Goal: Information Seeking & Learning: Learn about a topic

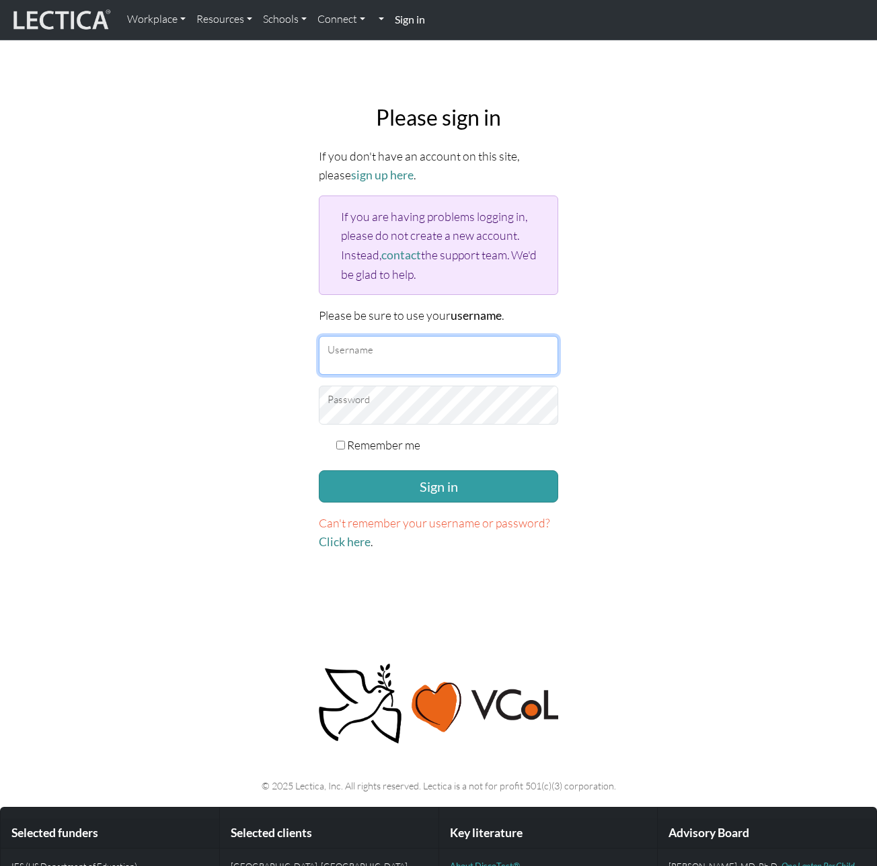
type input "[EMAIL_ADDRESS][DOMAIN_NAME]"
click at [343, 436] on div "Remember me" at bounding box center [438, 445] width 239 height 19
click at [342, 448] on div "Remember me" at bounding box center [438, 445] width 239 height 19
click at [341, 444] on input "Remember me" at bounding box center [340, 445] width 9 height 9
checkbox input "true"
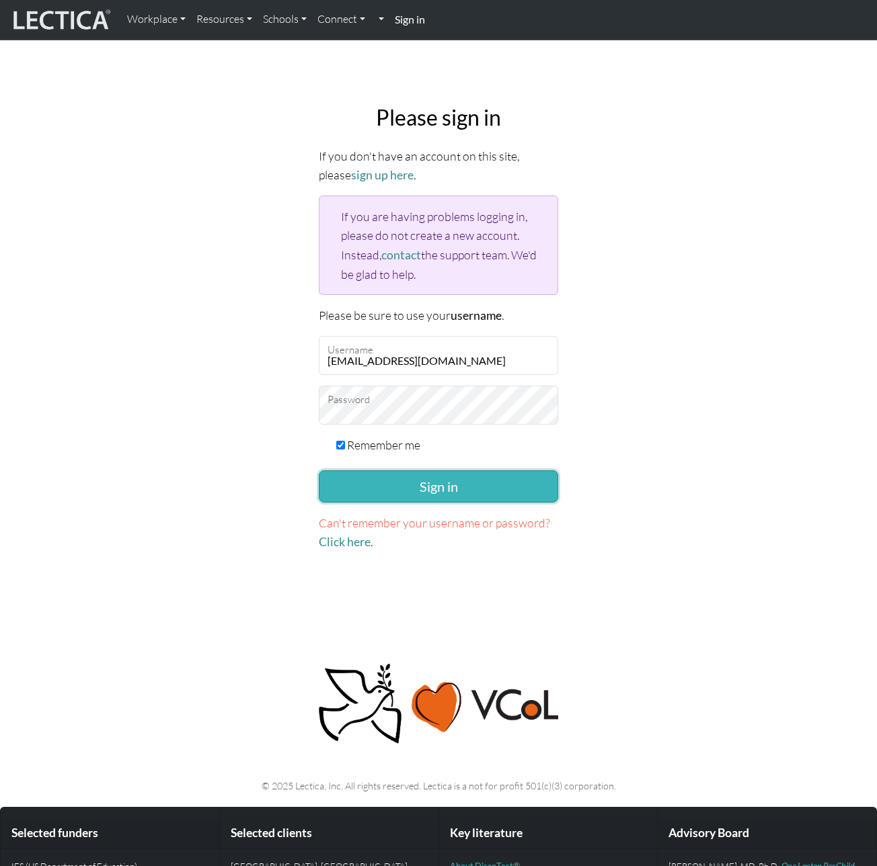
click at [342, 490] on button "Sign in" at bounding box center [438, 487] width 239 height 32
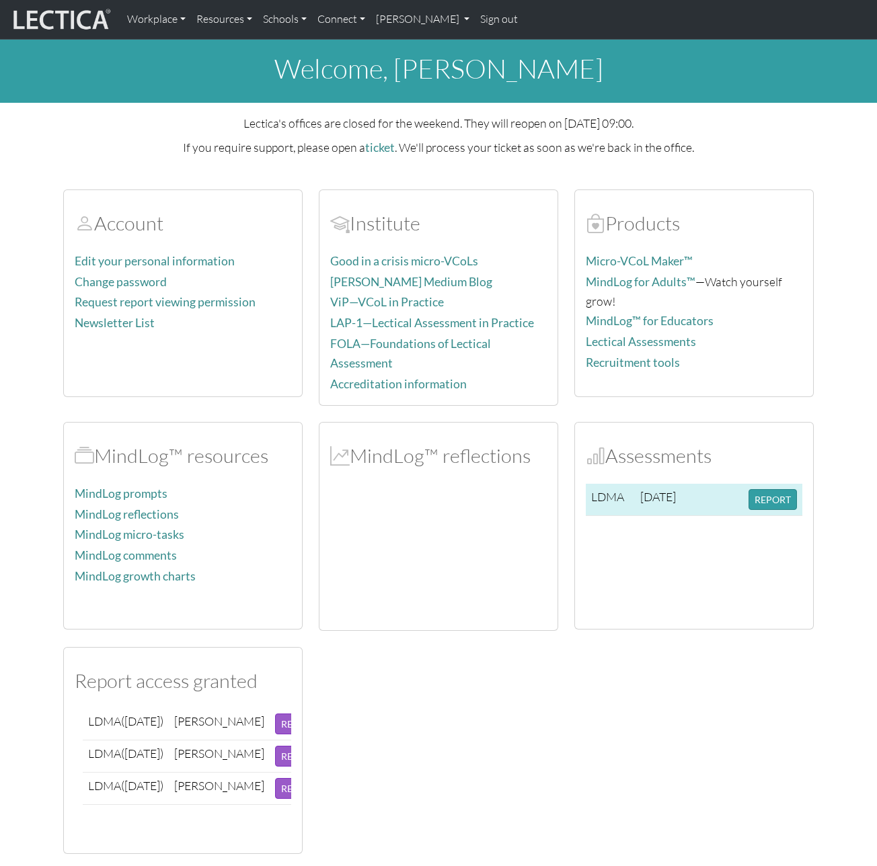
click at [773, 505] on td "REPORT" at bounding box center [772, 500] width 59 height 32
click at [772, 499] on button "REPORT" at bounding box center [772, 499] width 48 height 21
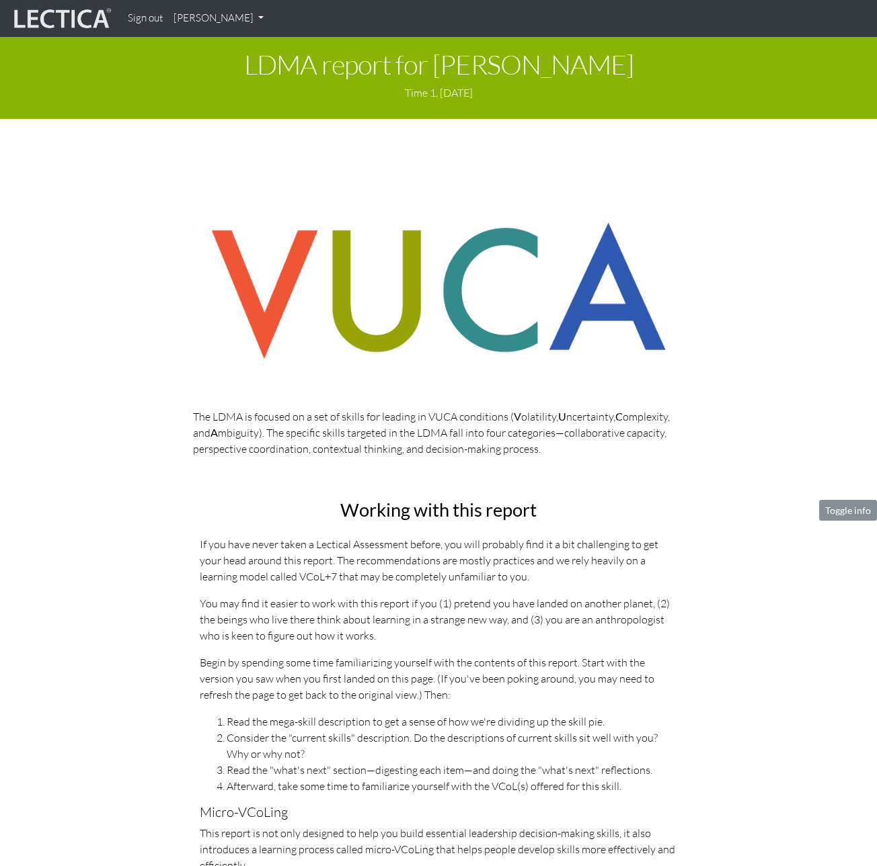
scroll to position [0, 10]
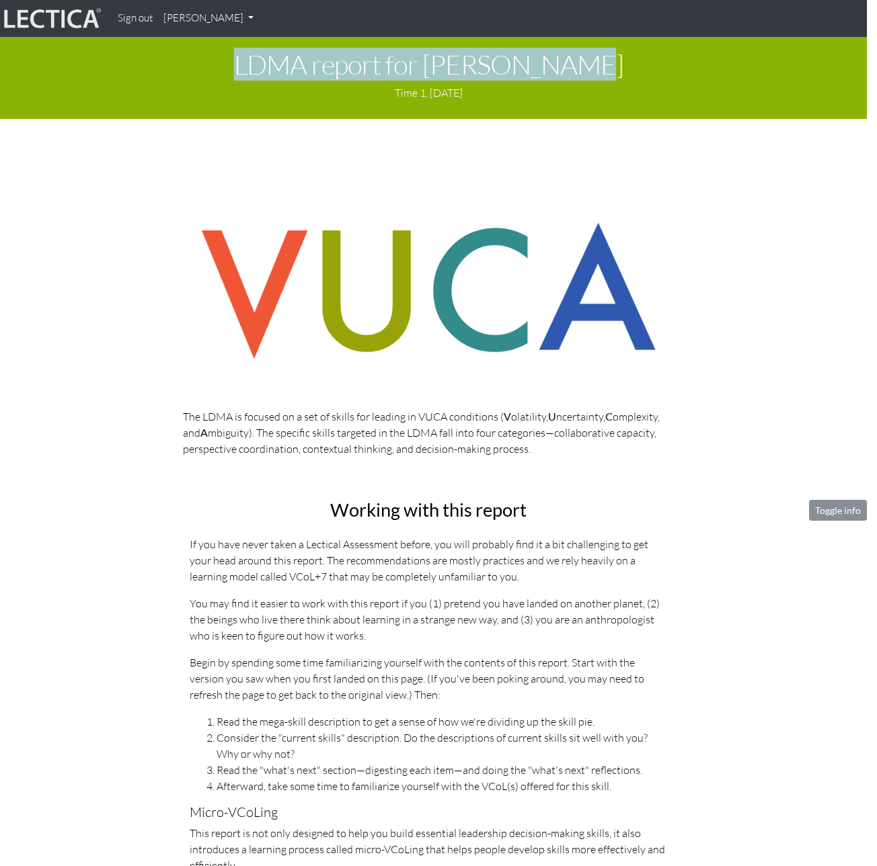
drag, startPoint x: 874, startPoint y: 50, endPoint x: 1067, endPoint y: 40, distance: 193.2
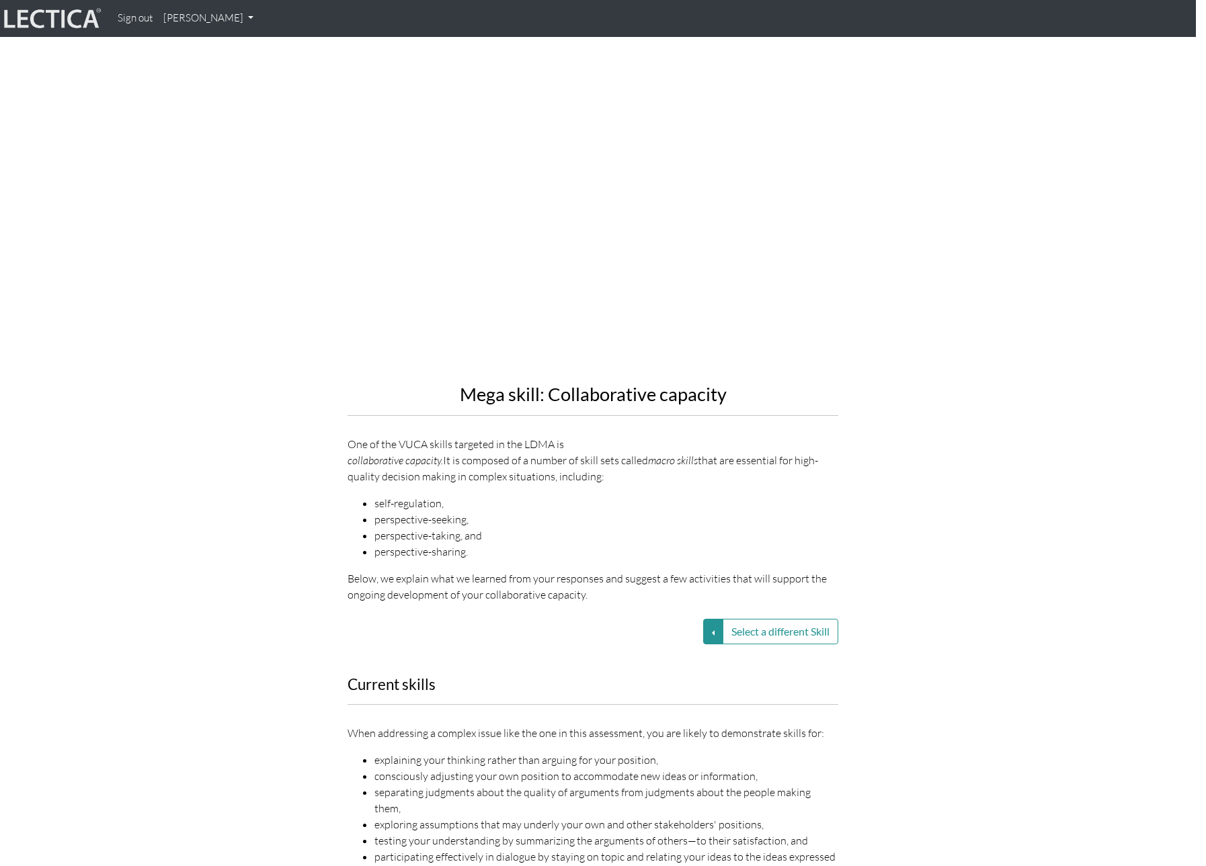
scroll to position [1480, 10]
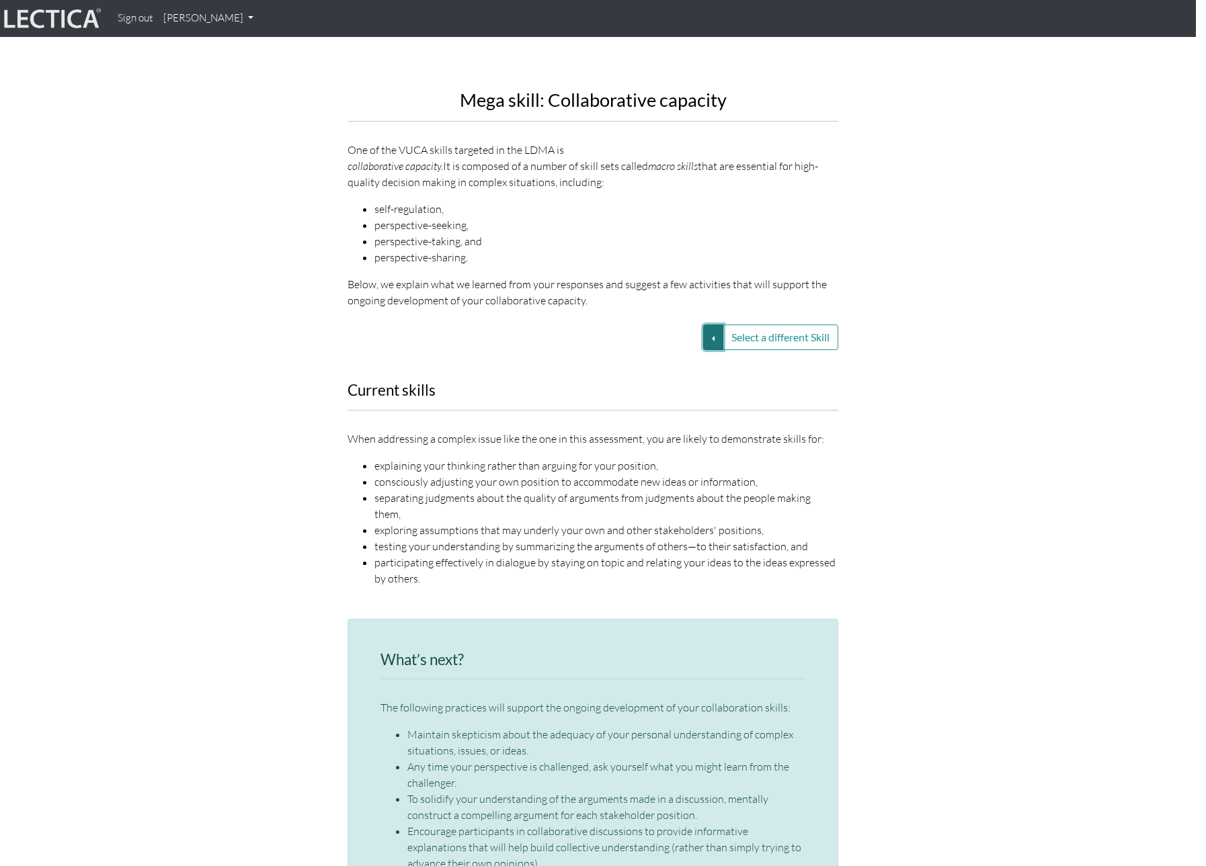
click at [709, 325] on button "Select a different Skill" at bounding box center [713, 338] width 20 height 26
click at [632, 378] on link "VUCA—Perspective coordination" at bounding box center [618, 385] width 144 height 15
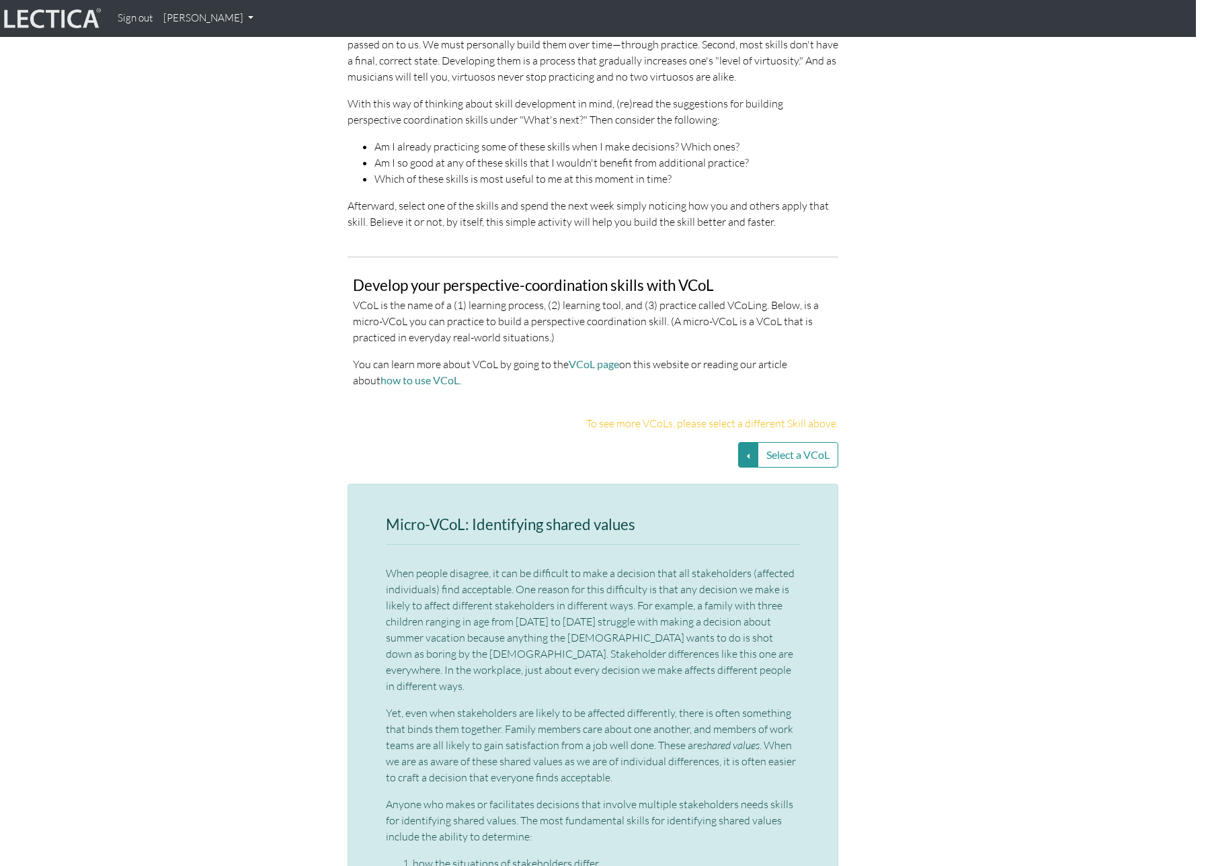
scroll to position [2547, 10]
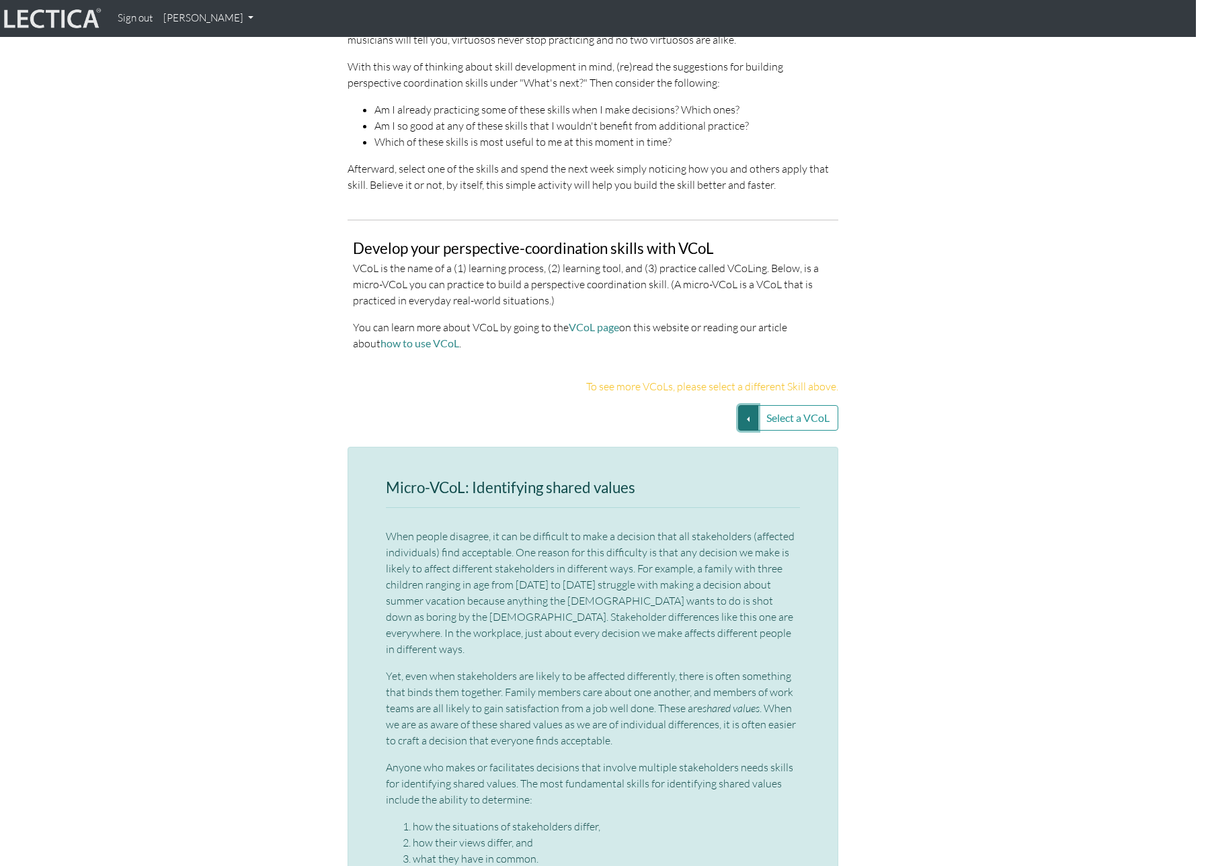
click at [739, 405] on button "Select a VCoL" at bounding box center [748, 418] width 20 height 26
click at [694, 428] on link "Historical patterns in human interaction (SS1)" at bounding box center [628, 435] width 194 height 15
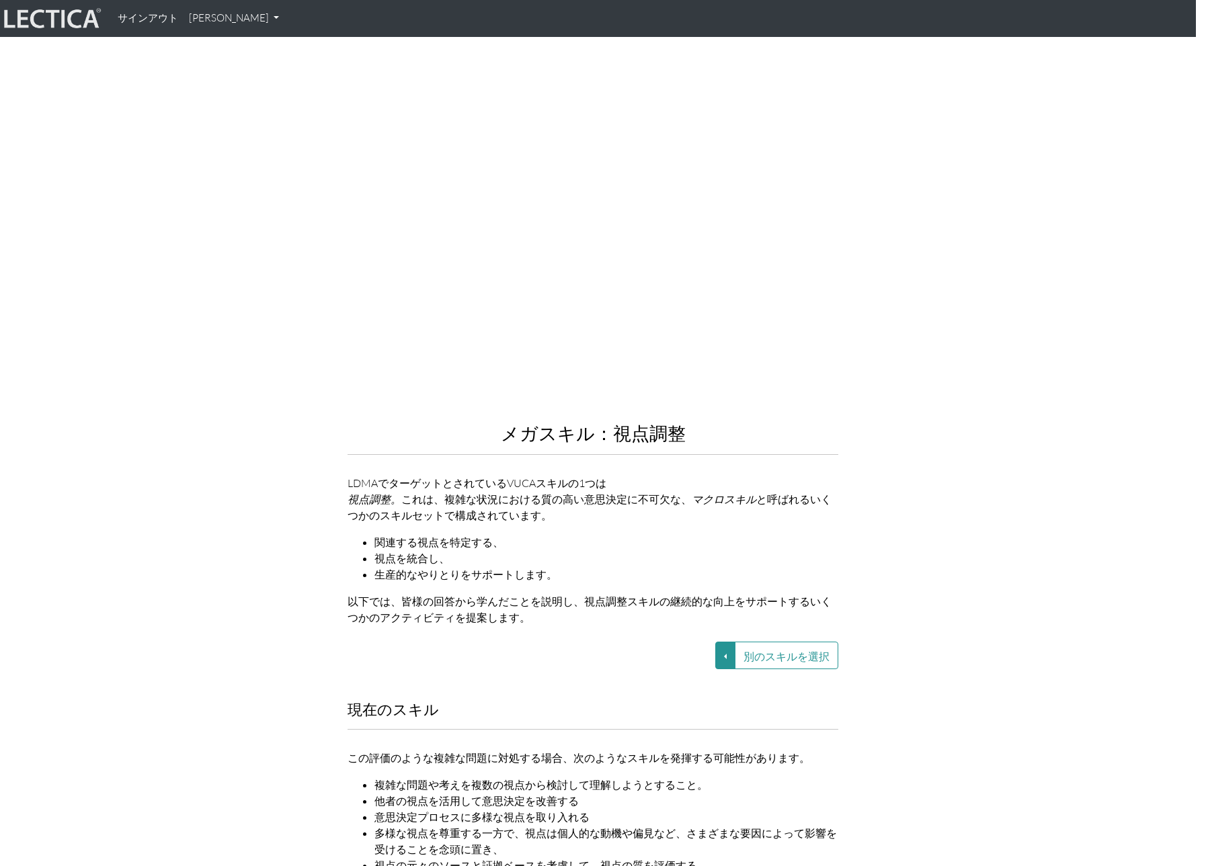
scroll to position [1320, 10]
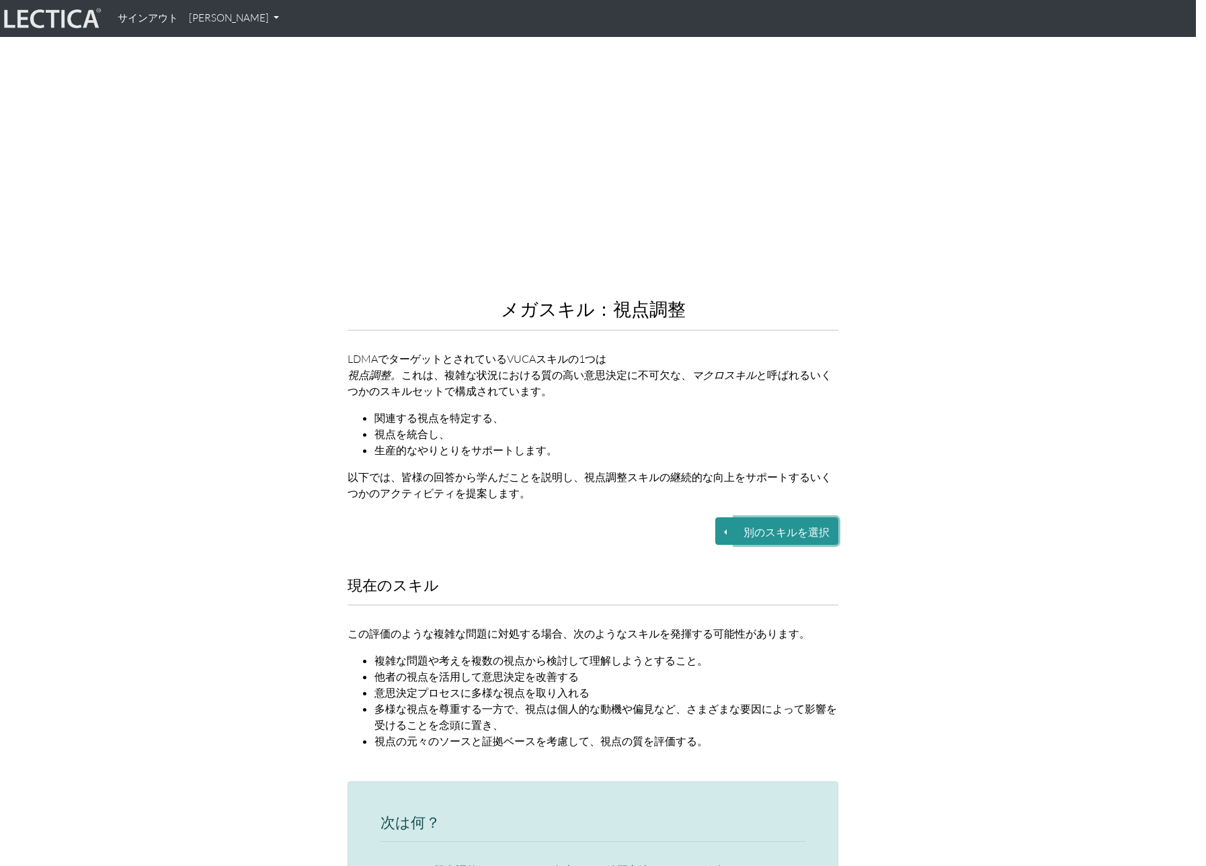
click at [743, 518] on button "別のスキルを選択" at bounding box center [787, 532] width 104 height 28
click at [876, 418] on div "メガスキル：視点調整 LDMAでターゲットとされているVUCAスキルの1つは 視点調整。 これは、複雑な状況における質の高い意思決定に不可欠な、 マクロスキル…" at bounding box center [593, 221] width 766 height 582
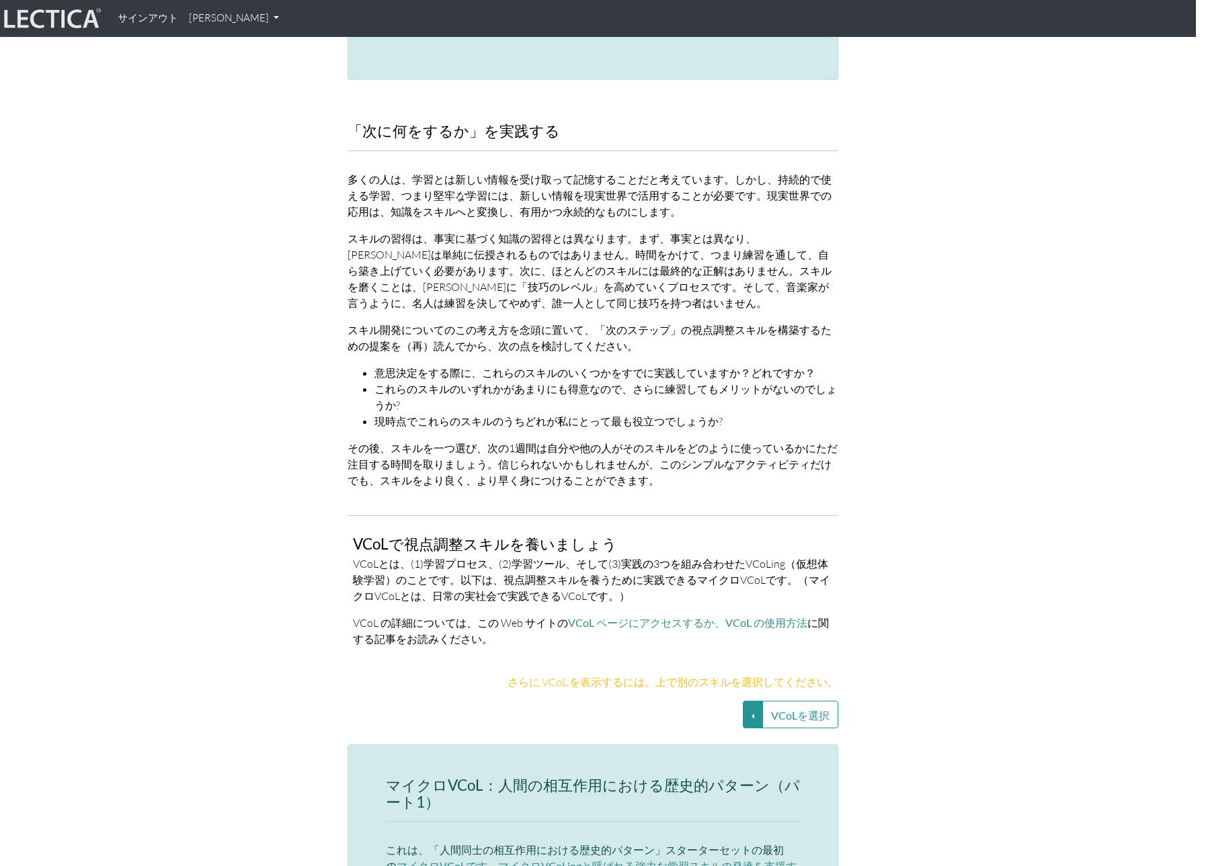
scroll to position [2498, 10]
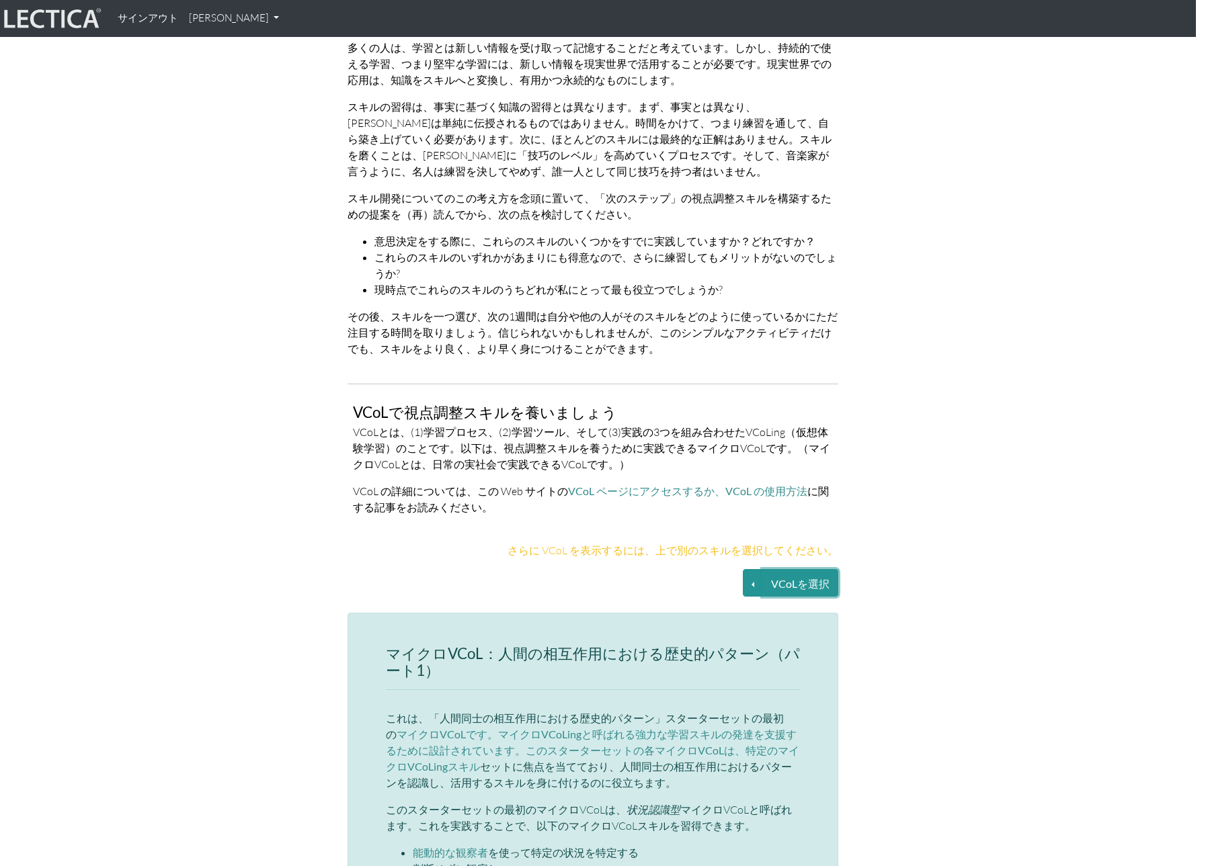
click at [772, 577] on font "VCoLを選択" at bounding box center [800, 583] width 58 height 13
click at [754, 569] on button "VCoLを選択" at bounding box center [753, 583] width 20 height 28
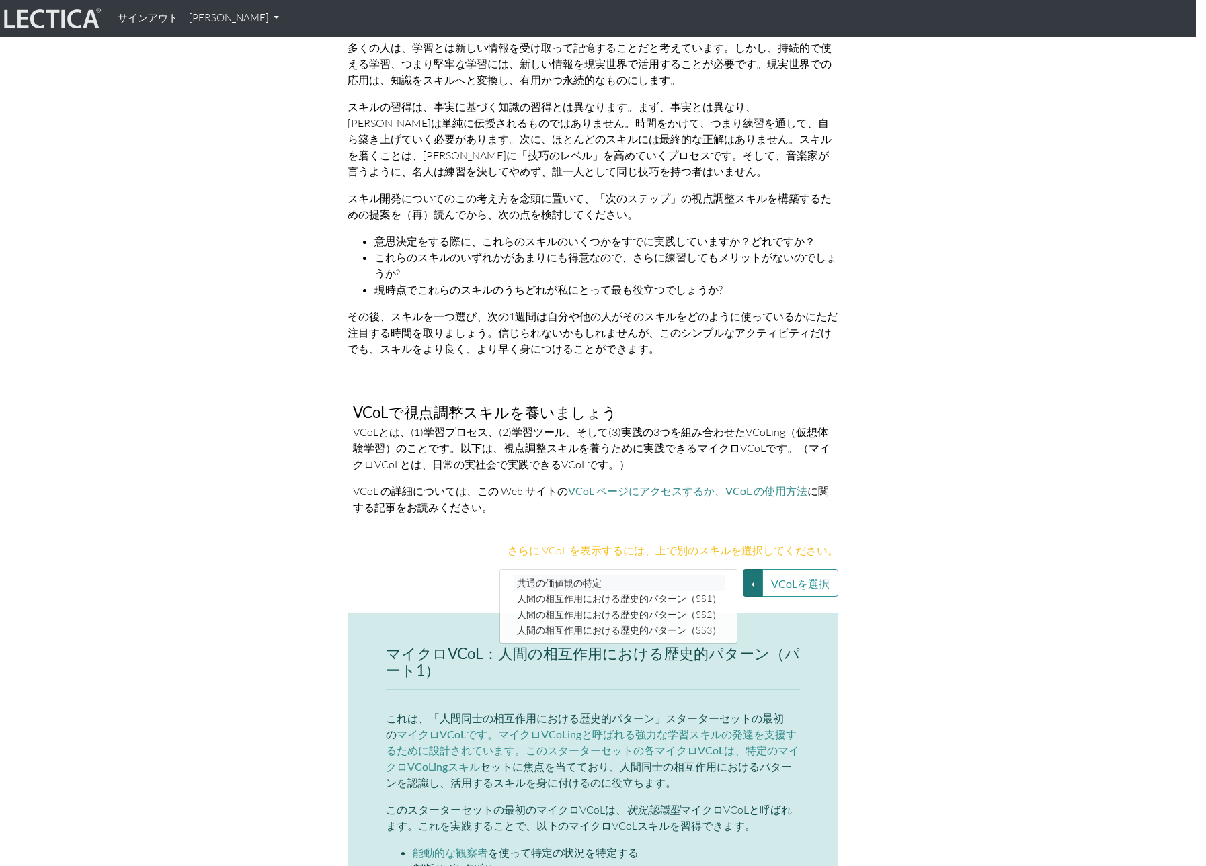
click at [684, 575] on link "共通の価値観の特定" at bounding box center [619, 582] width 211 height 15
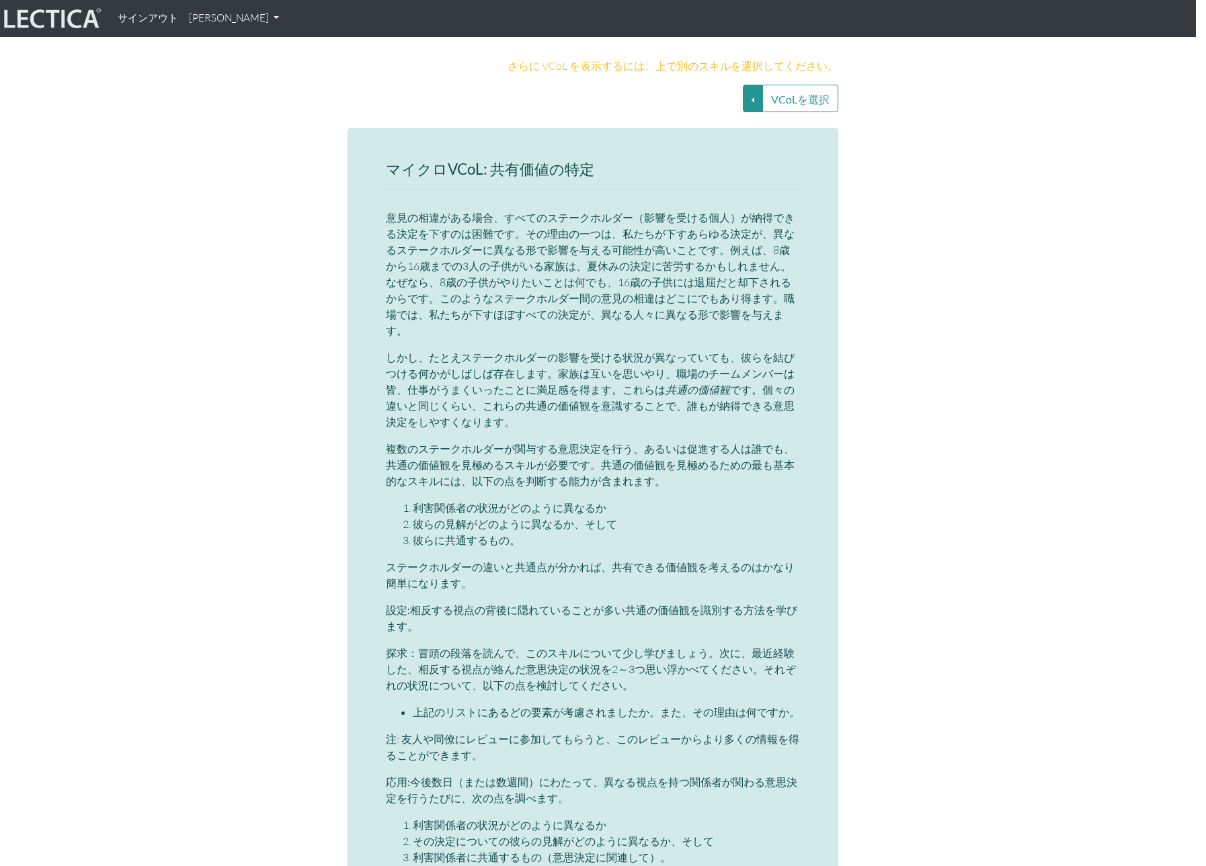
scroll to position [2614, 10]
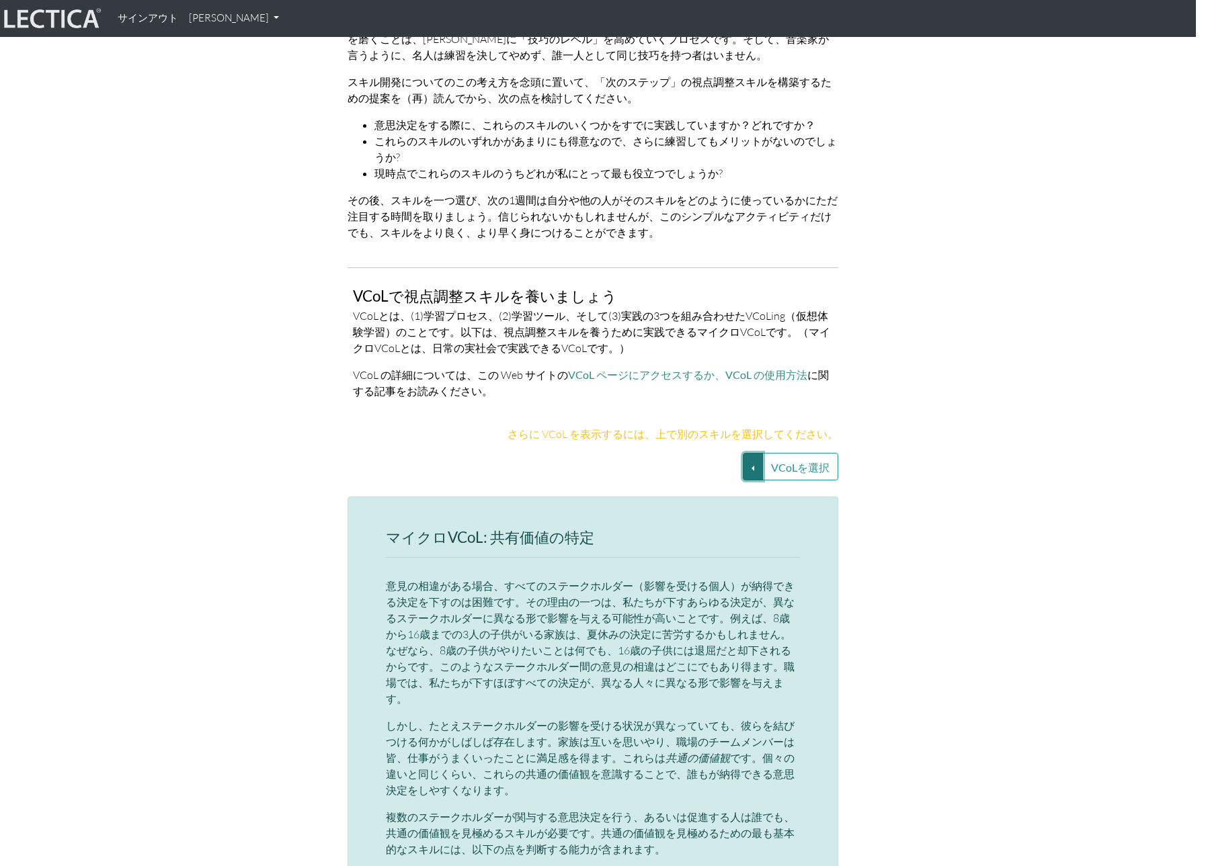
click at [759, 453] on button "VCoLを選択" at bounding box center [753, 467] width 20 height 28
click at [683, 506] on link "人間の相互作用における歴史的パターン（SS3）" at bounding box center [619, 513] width 211 height 15
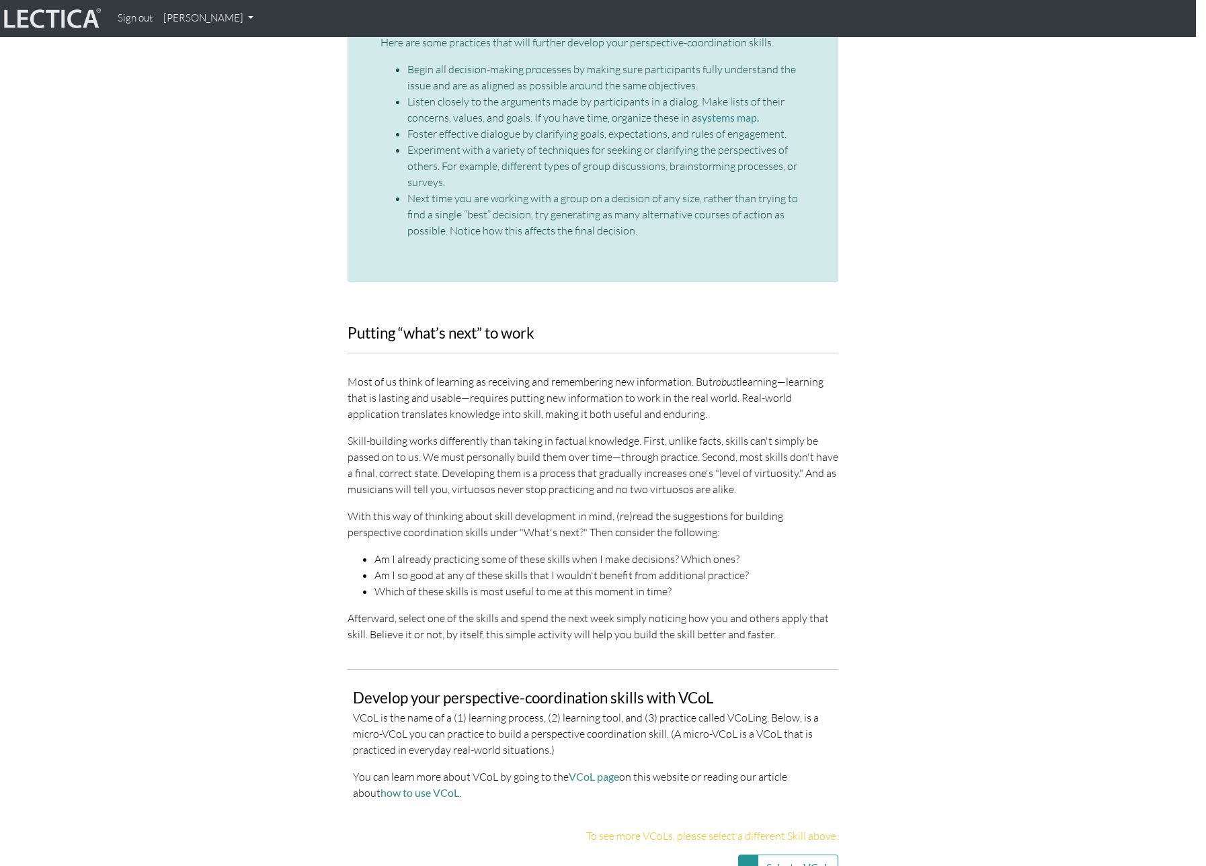
scroll to position [0, 10]
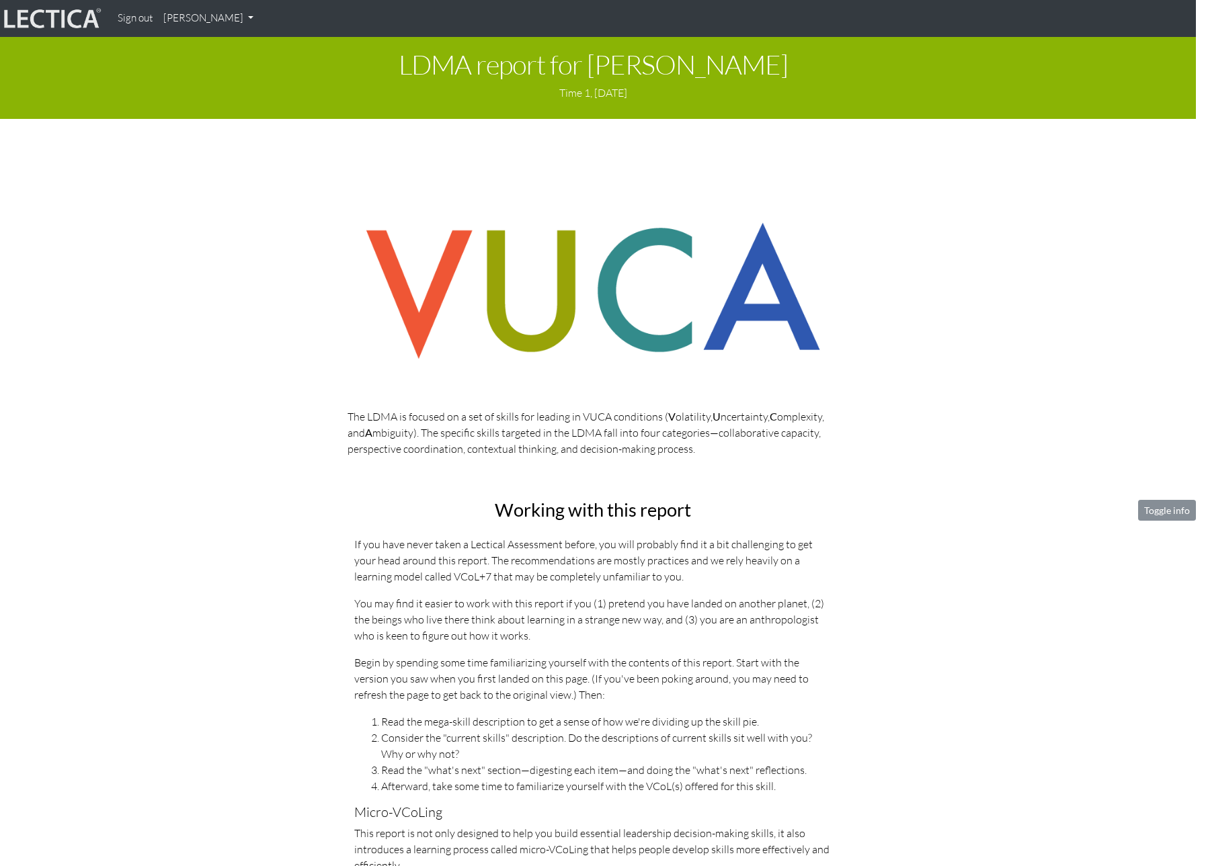
click at [34, 28] on img at bounding box center [51, 19] width 101 height 26
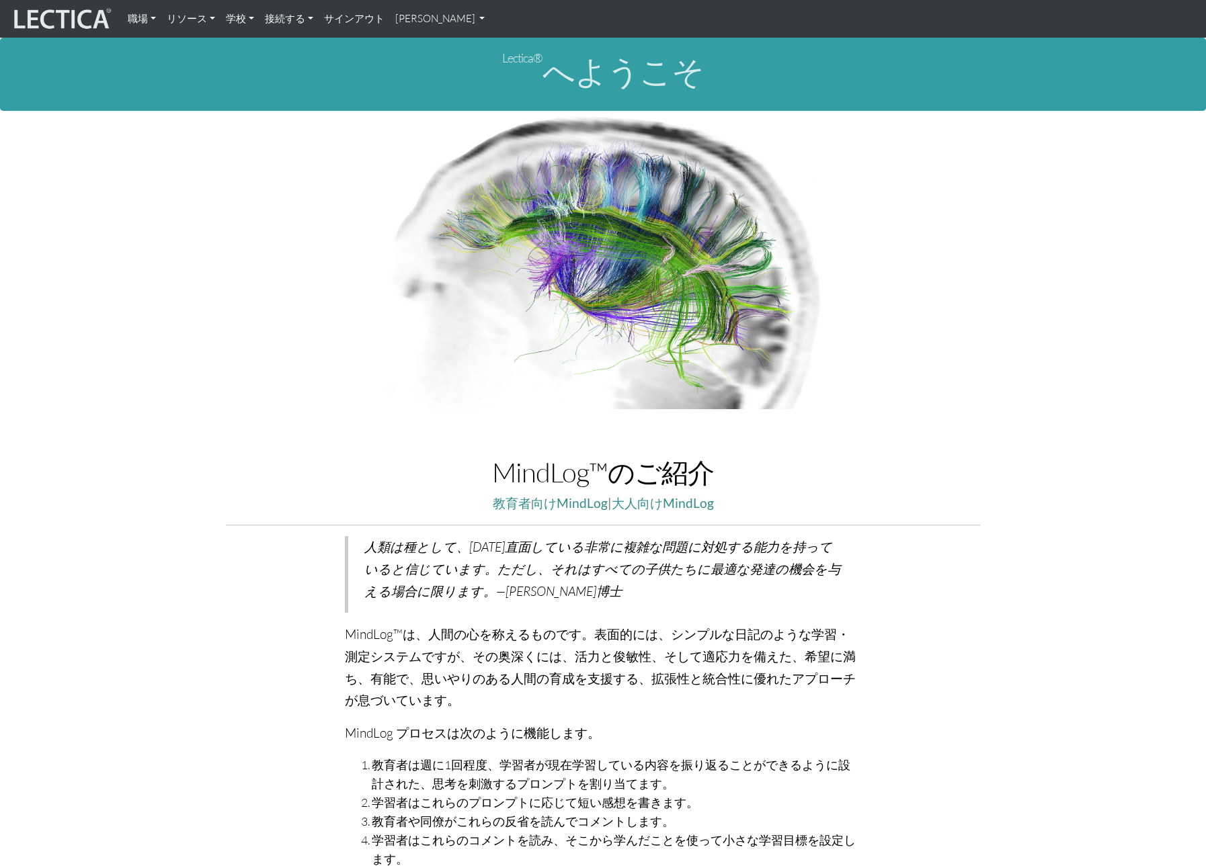
click at [187, 19] on font "リソース" at bounding box center [187, 18] width 40 height 13
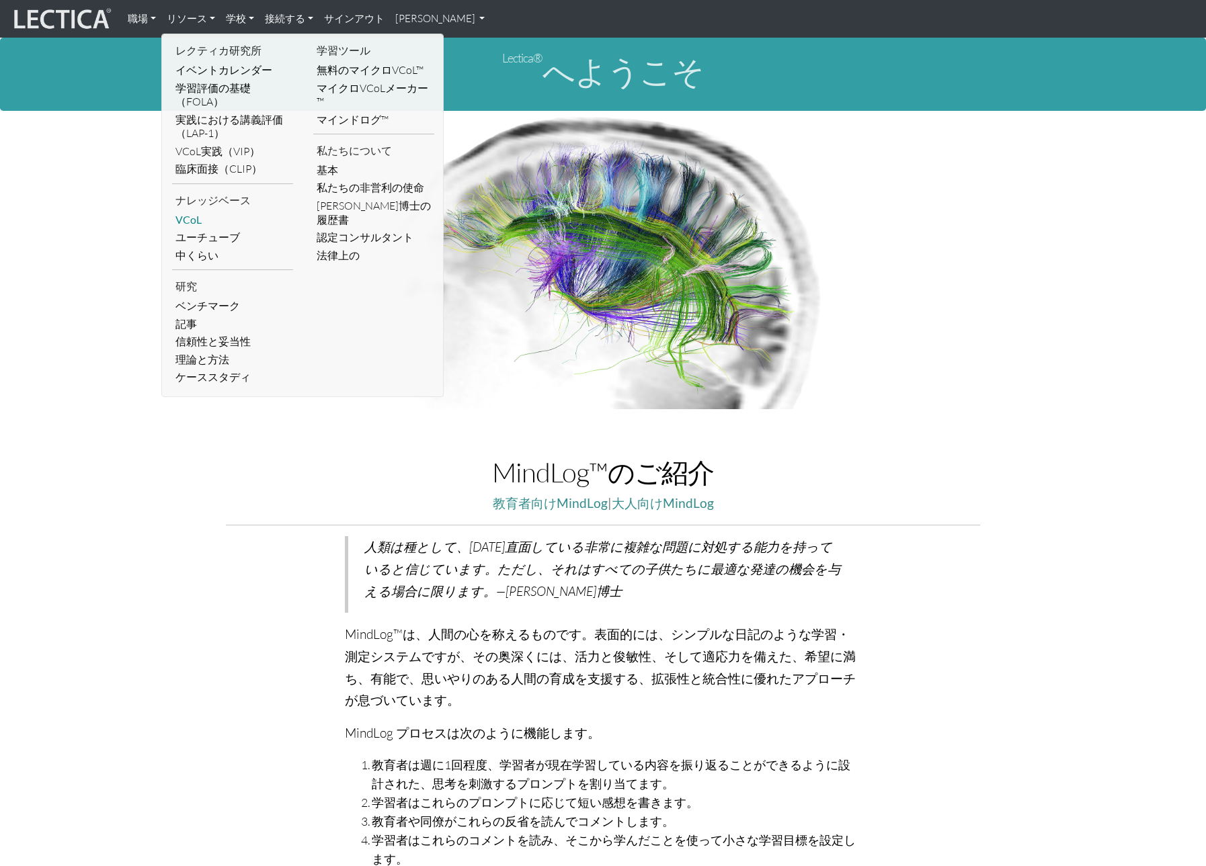
click at [183, 224] on font "VCoL" at bounding box center [188, 219] width 26 height 13
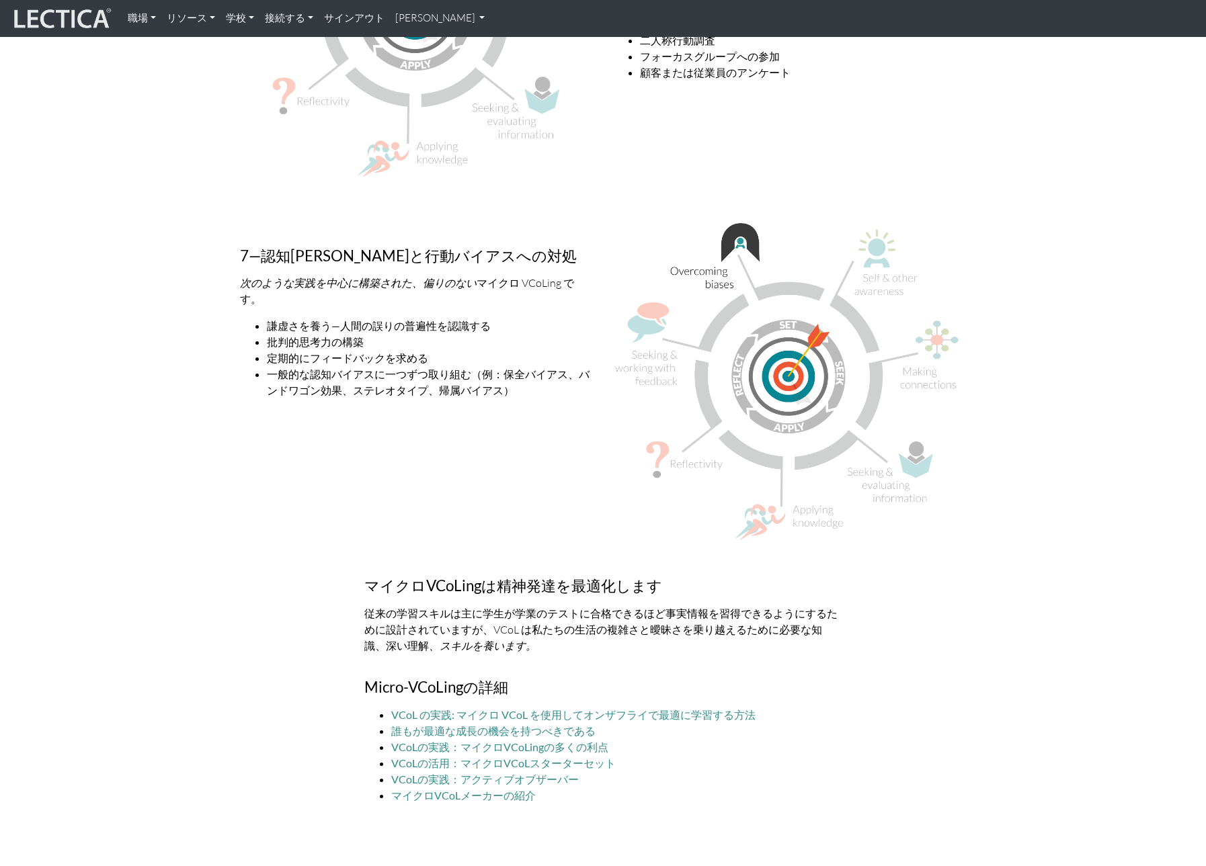
scroll to position [3652, 0]
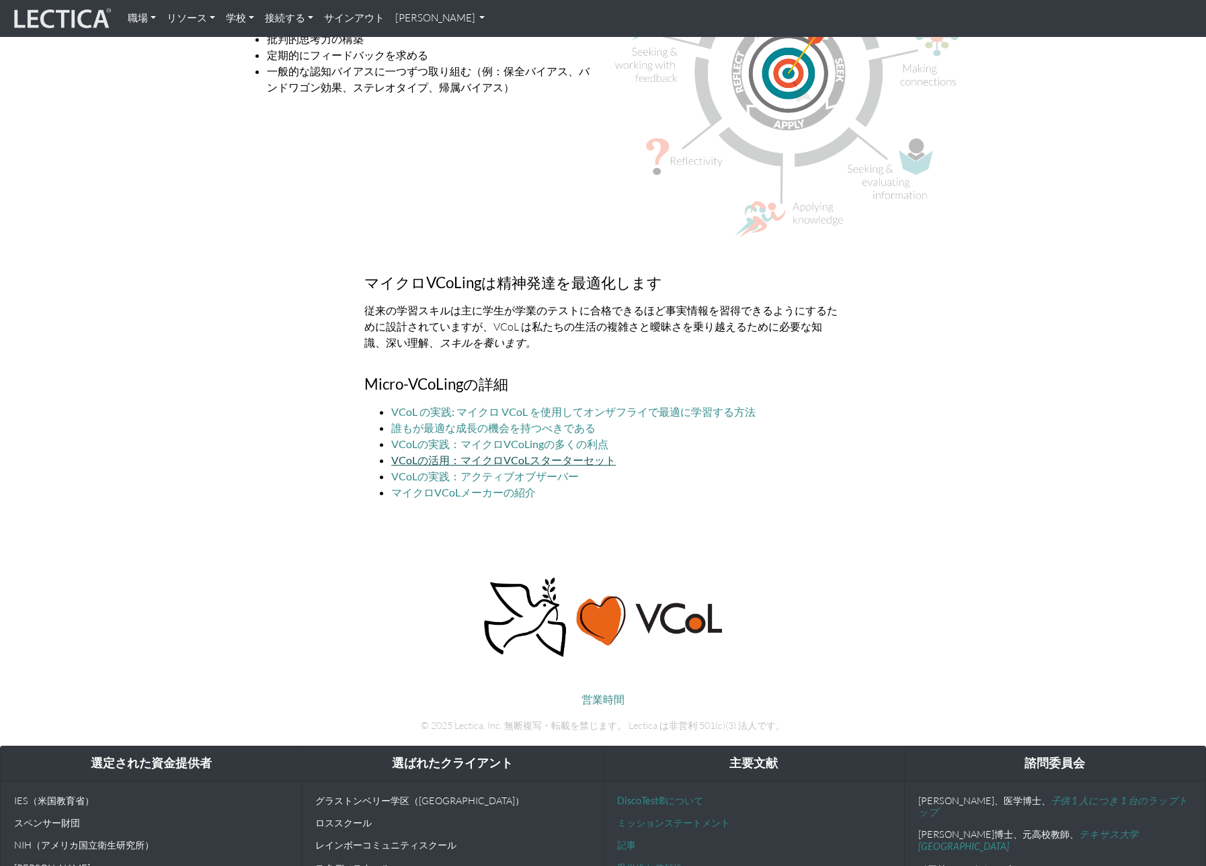
click at [576, 458] on font "VCoLの活用：マイクロVCoLスターターセット" at bounding box center [503, 460] width 225 height 13
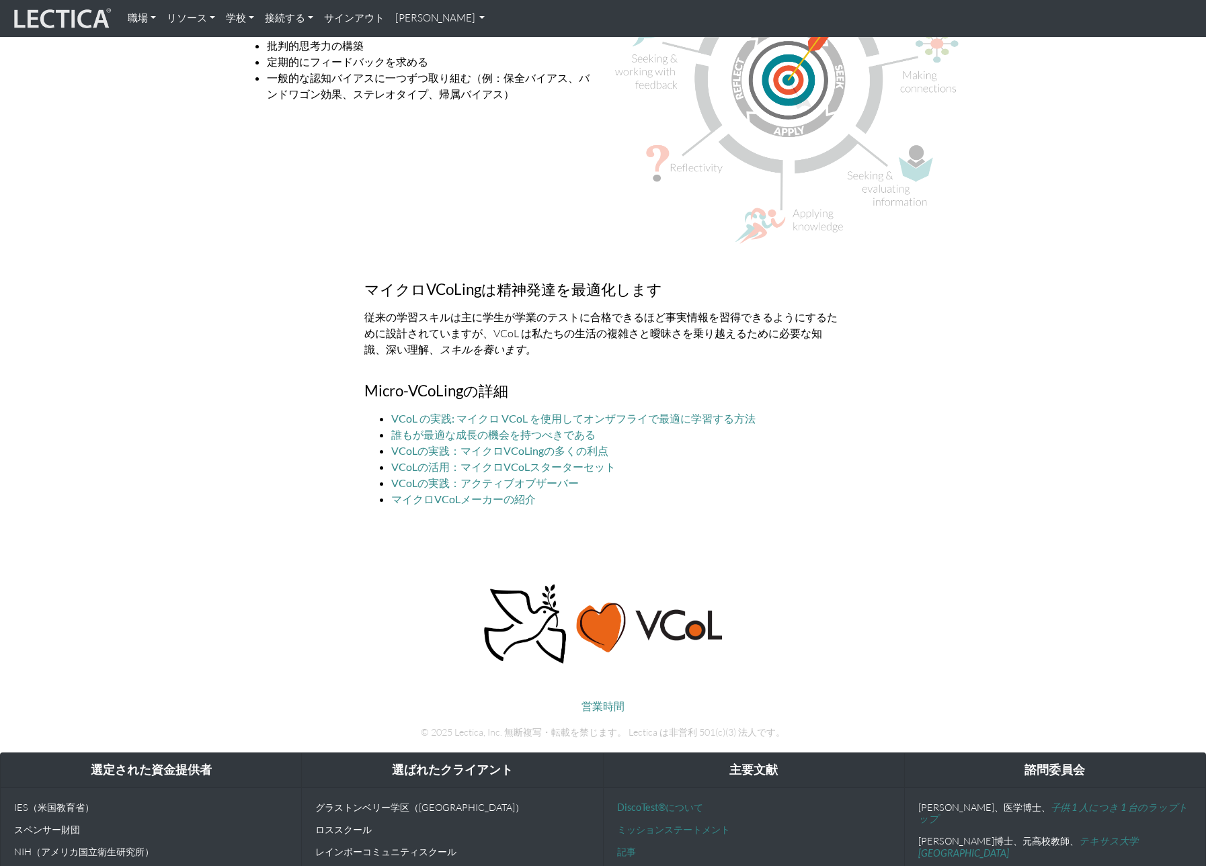
scroll to position [3694, 0]
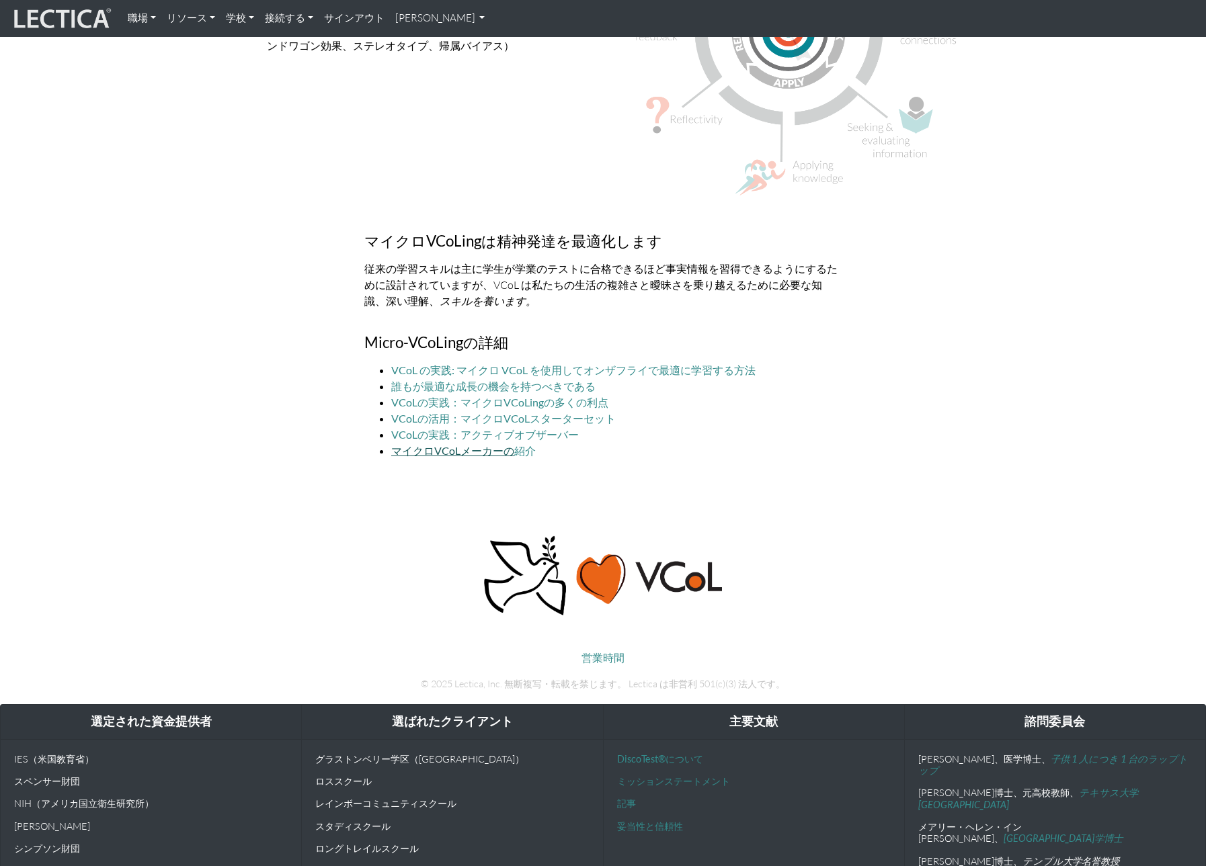
click at [442, 453] on font "マイクロVCoLメーカーの" at bounding box center [452, 450] width 123 height 13
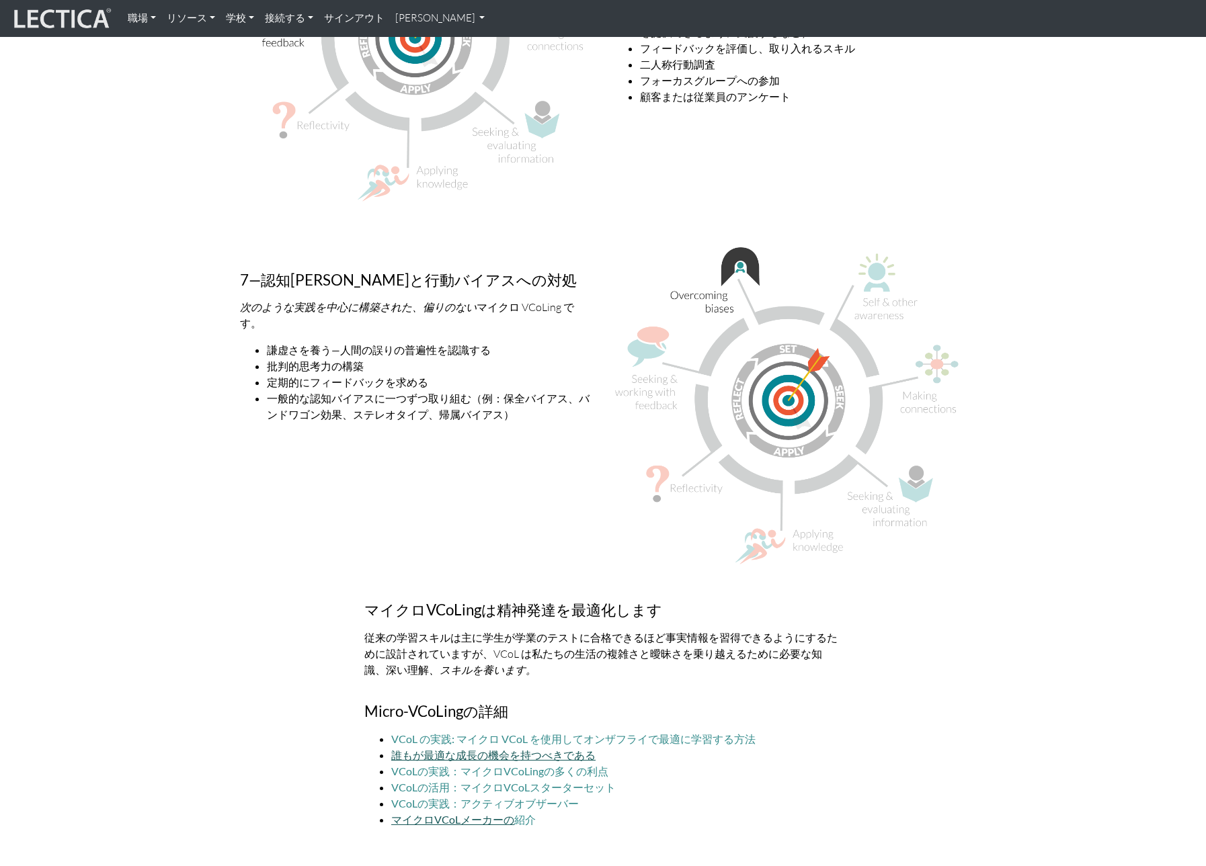
scroll to position [3172, 0]
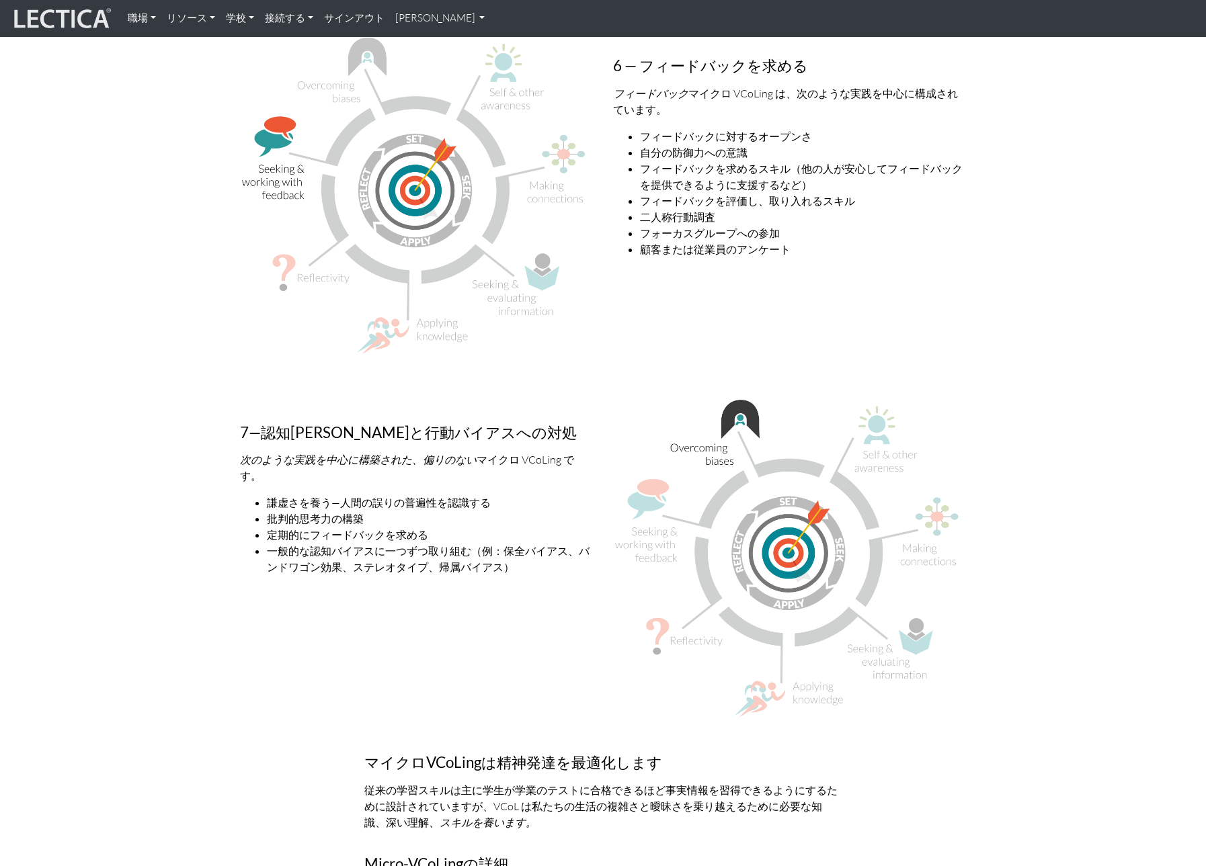
click at [176, 21] on font "リソース" at bounding box center [187, 17] width 40 height 13
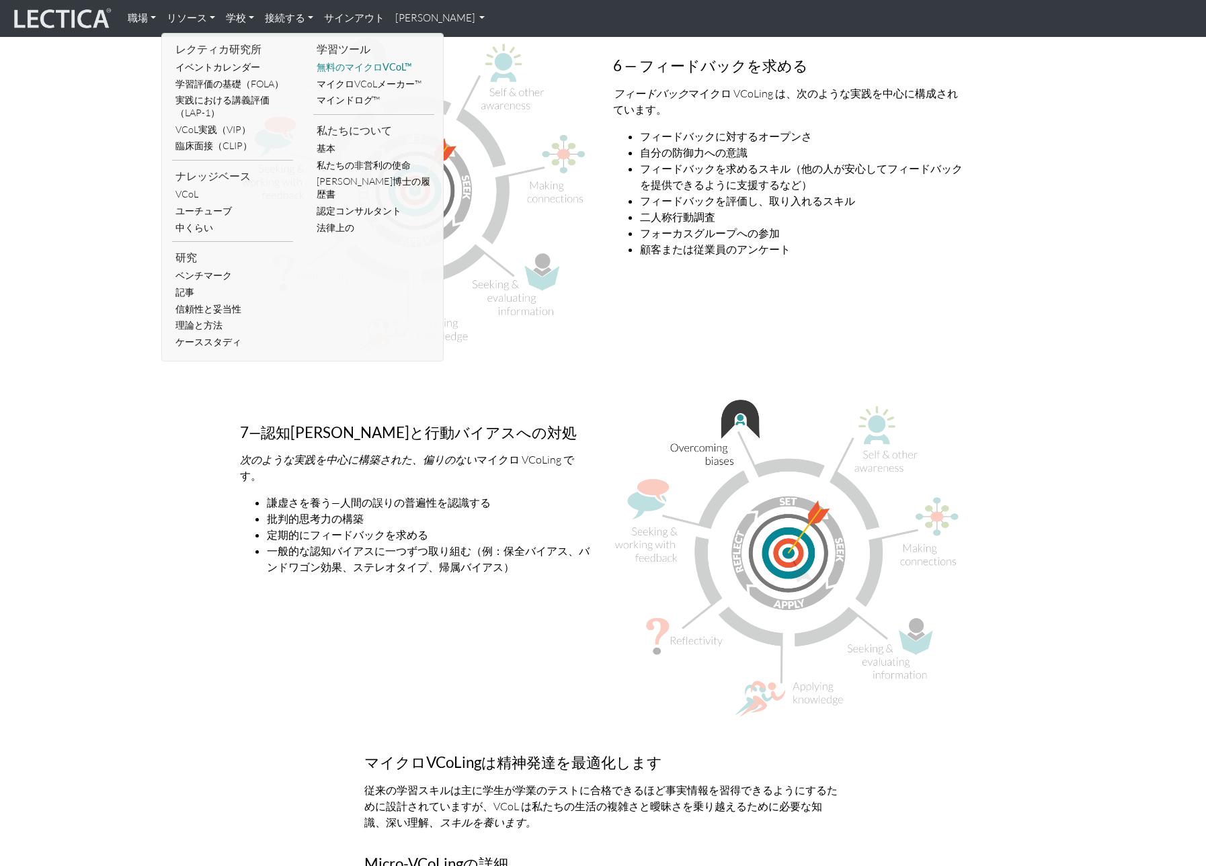
click at [339, 68] on font "無料のマイクロVCoL™" at bounding box center [364, 66] width 95 height 11
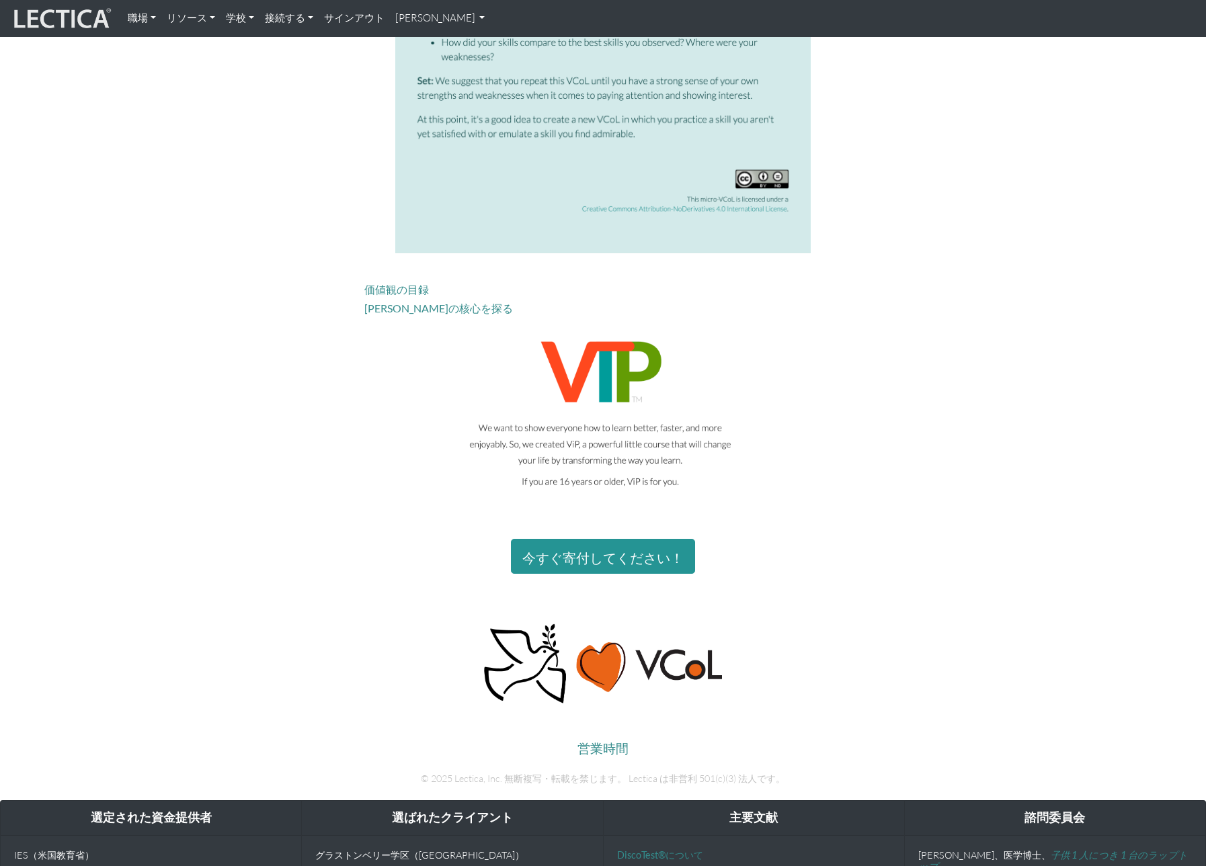
scroll to position [2386, 0]
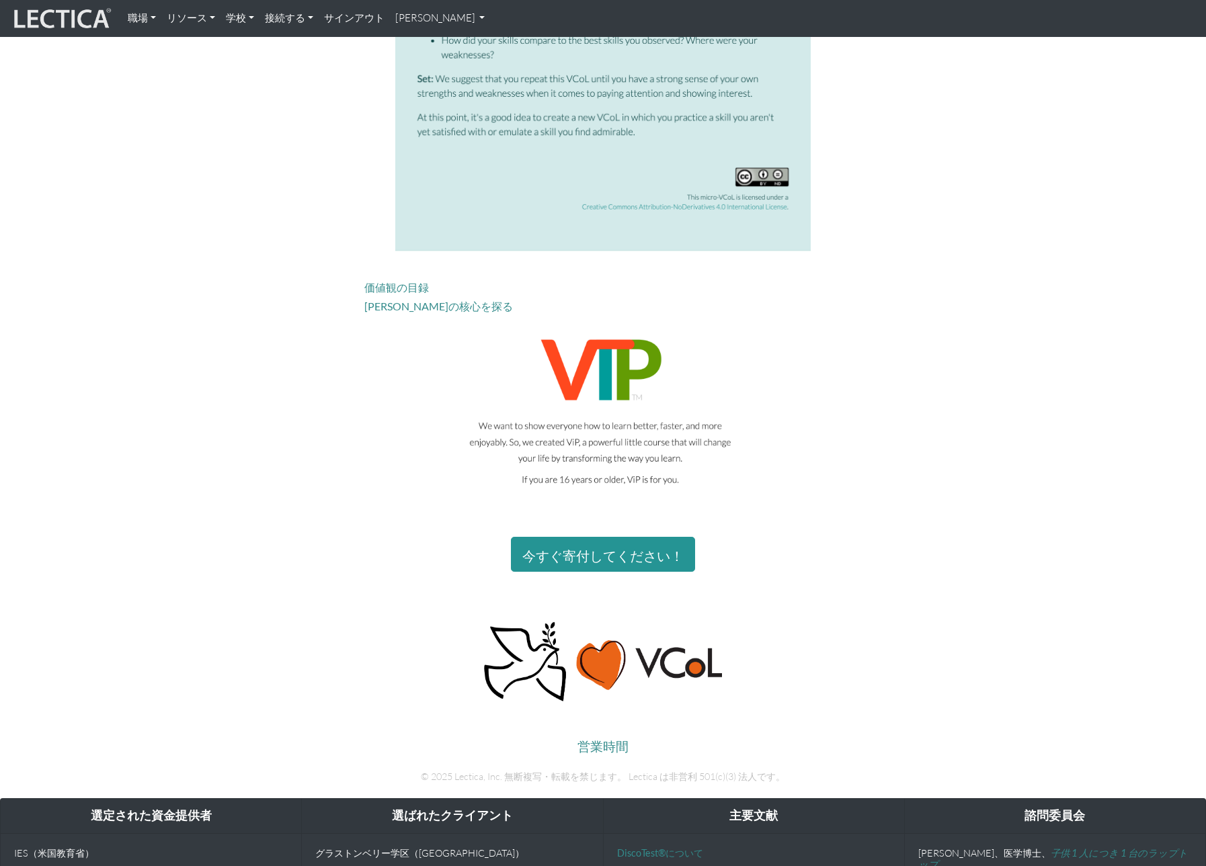
click at [203, 8] on link "リソース" at bounding box center [190, 18] width 59 height 26
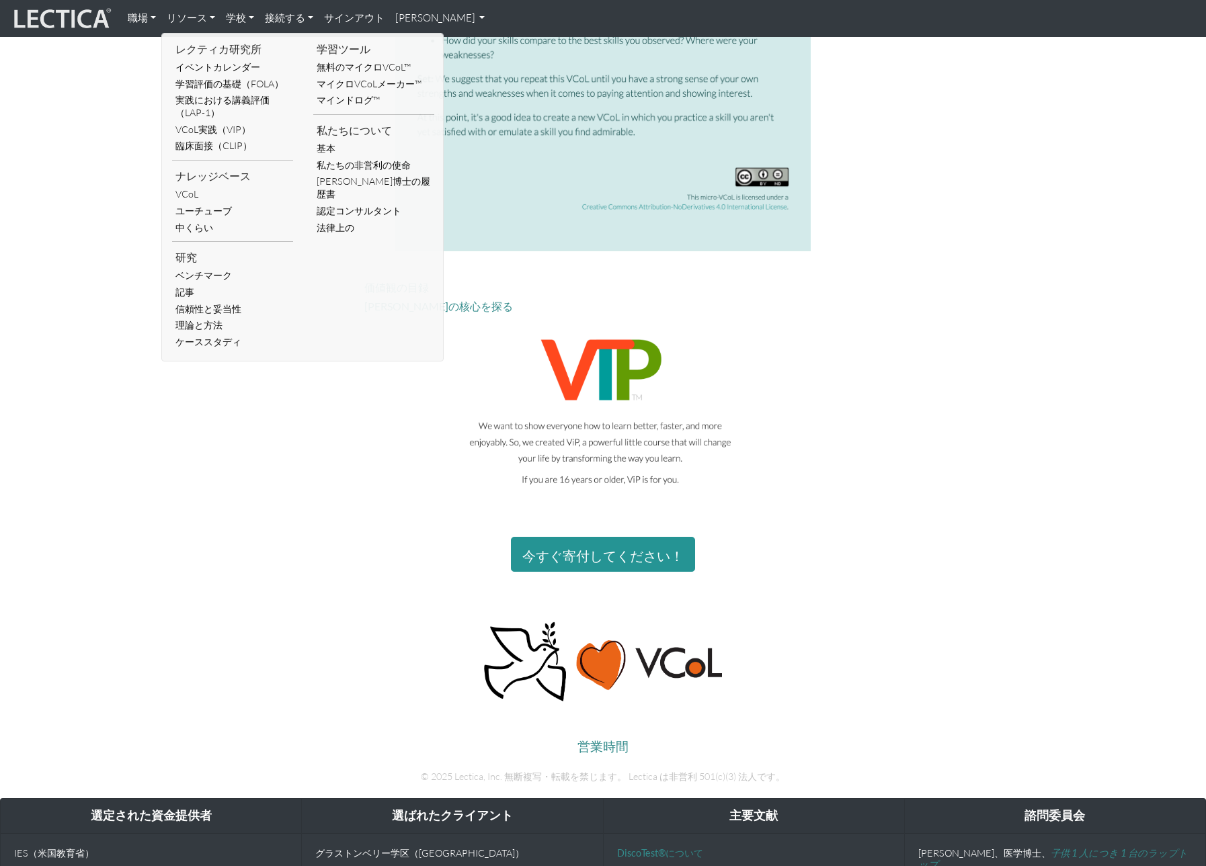
click at [354, 15] on font "サインアウト" at bounding box center [354, 17] width 61 height 13
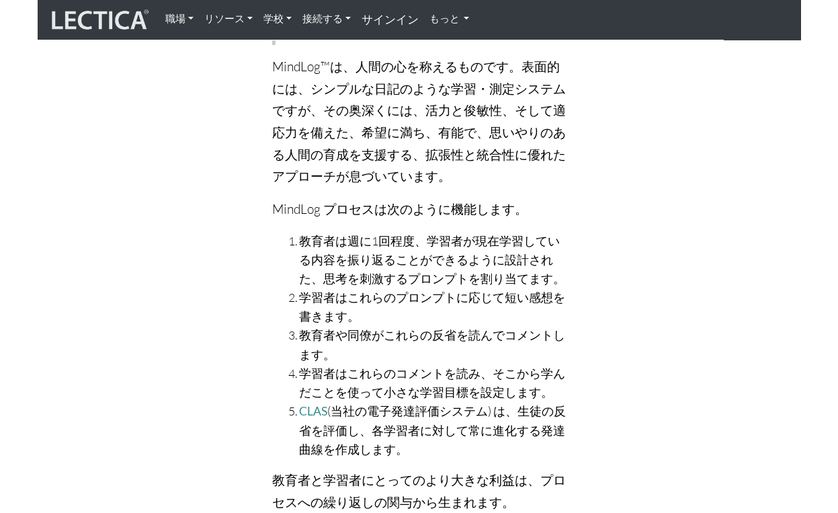
scroll to position [614, 0]
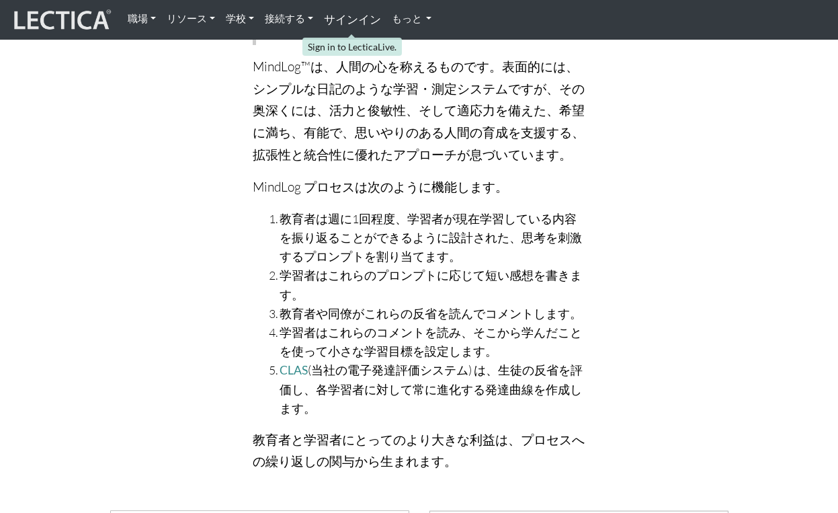
click at [367, 13] on font "サインイン" at bounding box center [352, 19] width 57 height 14
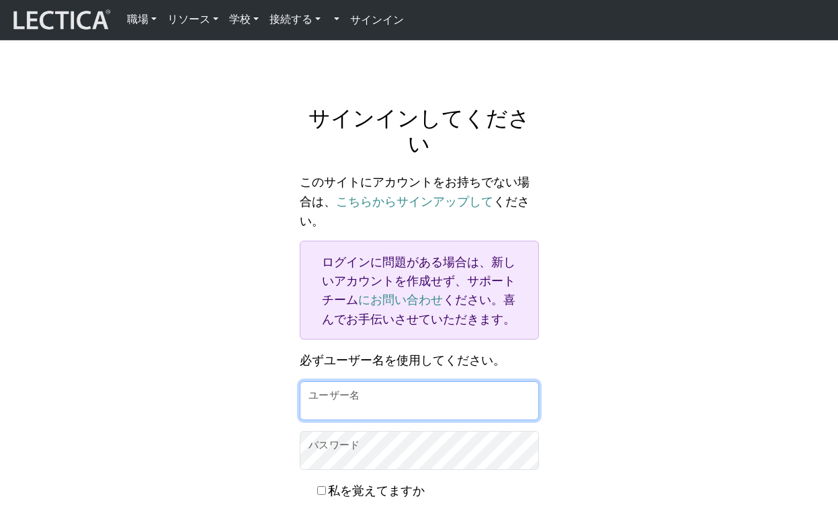
type input "fjtayk33@gmail.com"
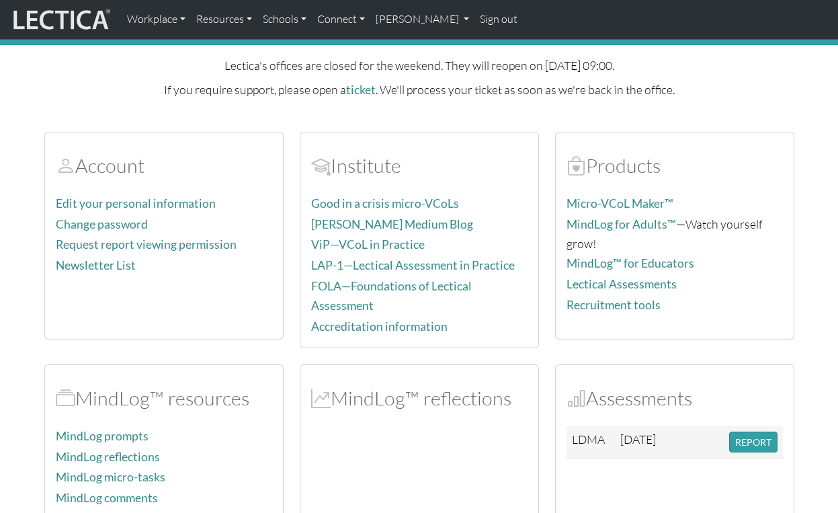
scroll to position [146, 0]
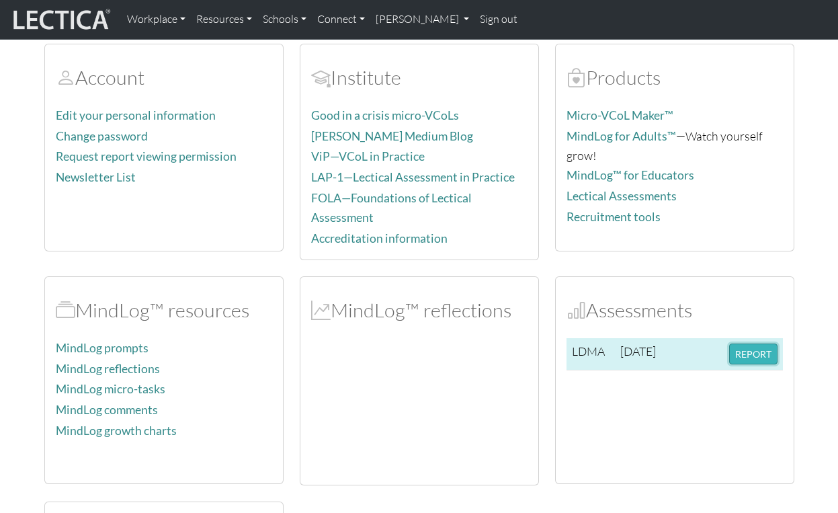
click at [750, 354] on button "REPORT" at bounding box center [753, 354] width 48 height 21
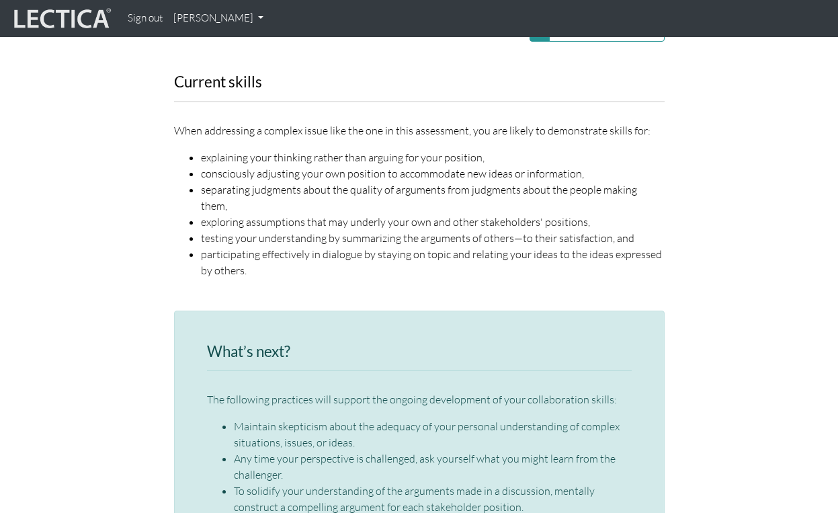
scroll to position [1685, 0]
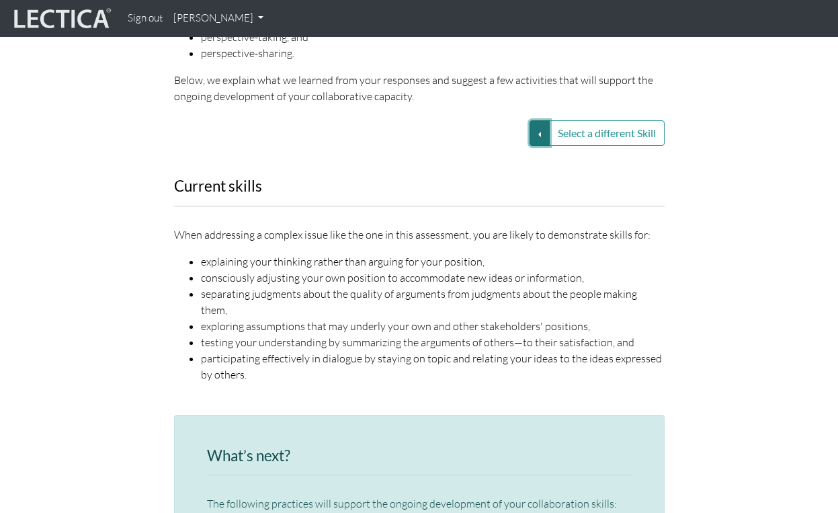
click at [536, 120] on button "Select a different Skill" at bounding box center [540, 133] width 20 height 26
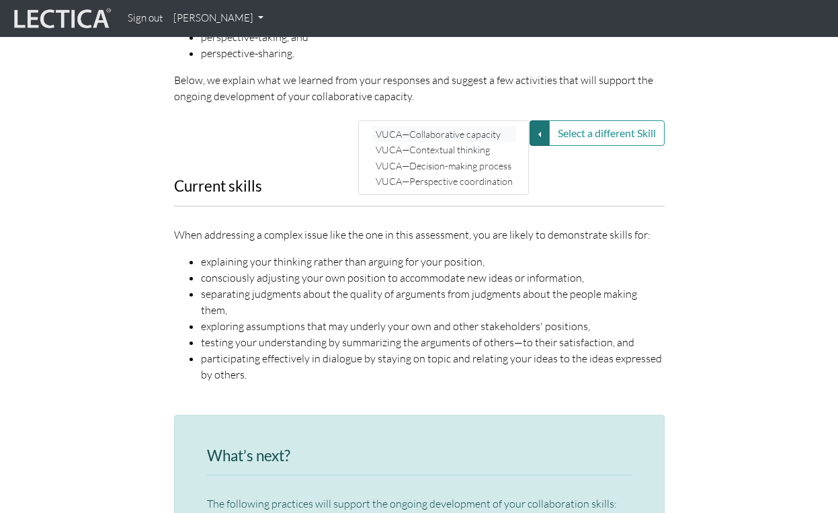
click at [424, 126] on link "VUCA—Collaborative capacity" at bounding box center [444, 133] width 144 height 15
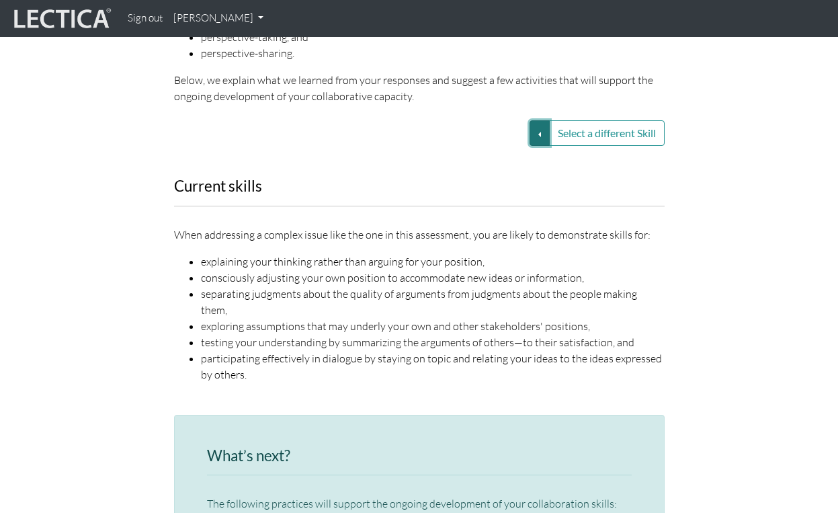
click at [535, 120] on button "Select a different Skill" at bounding box center [540, 133] width 20 height 26
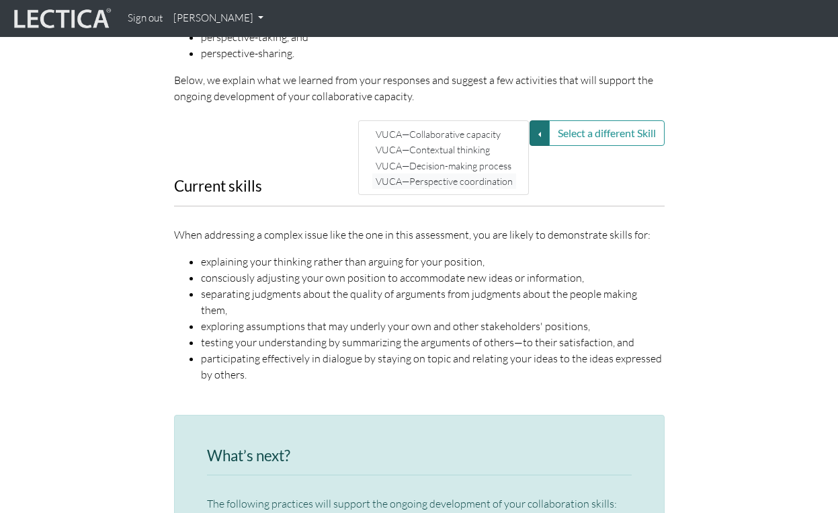
click at [489, 173] on link "VUCA—Perspective coordination" at bounding box center [444, 180] width 144 height 15
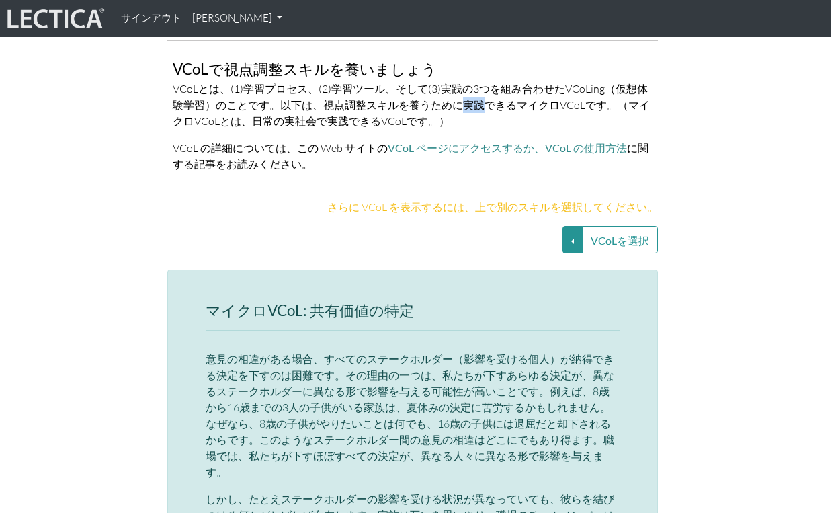
scroll to position [2841, 7]
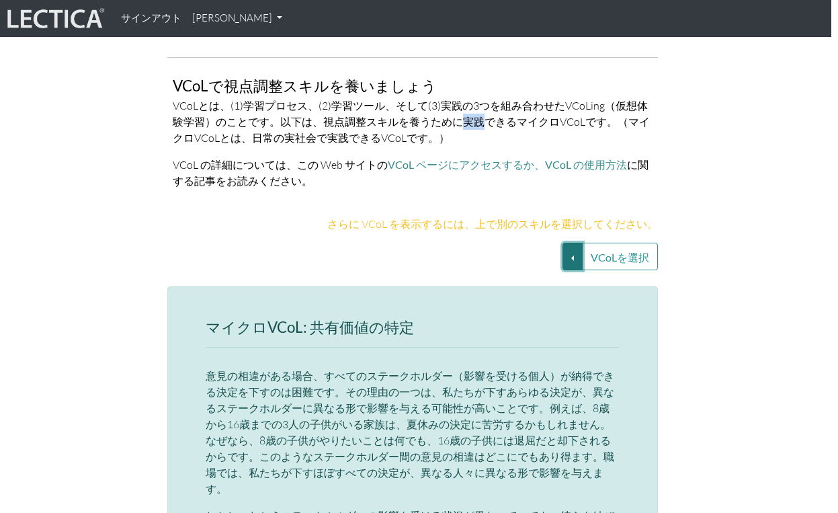
click at [574, 243] on button "VCoLを選択" at bounding box center [573, 257] width 20 height 28
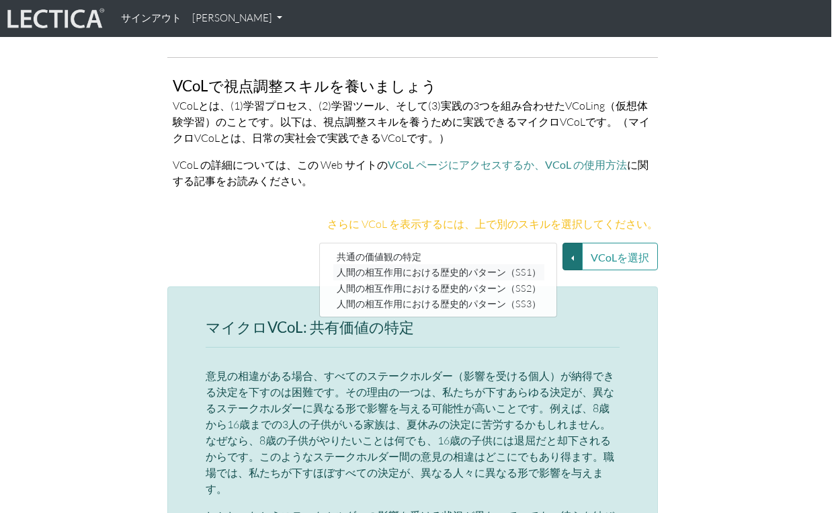
click at [534, 267] on font "人間の相互作用における歴史的パターン（SS1）" at bounding box center [439, 272] width 204 height 11
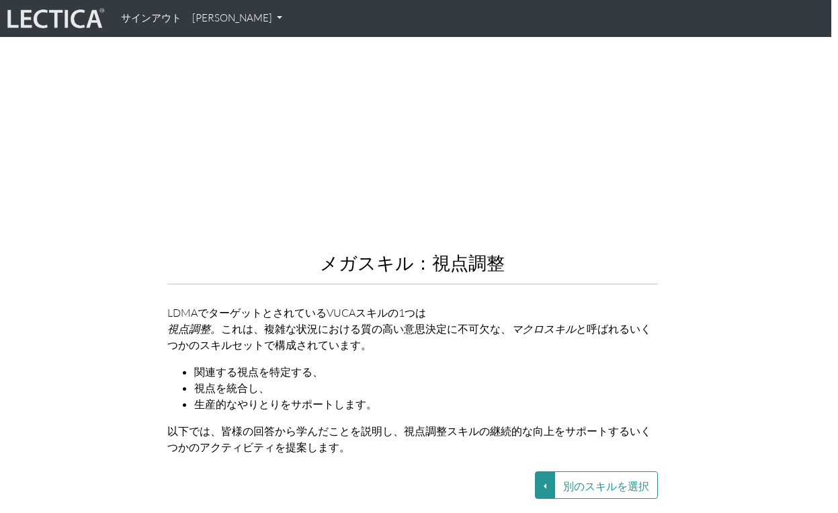
scroll to position [1419, 7]
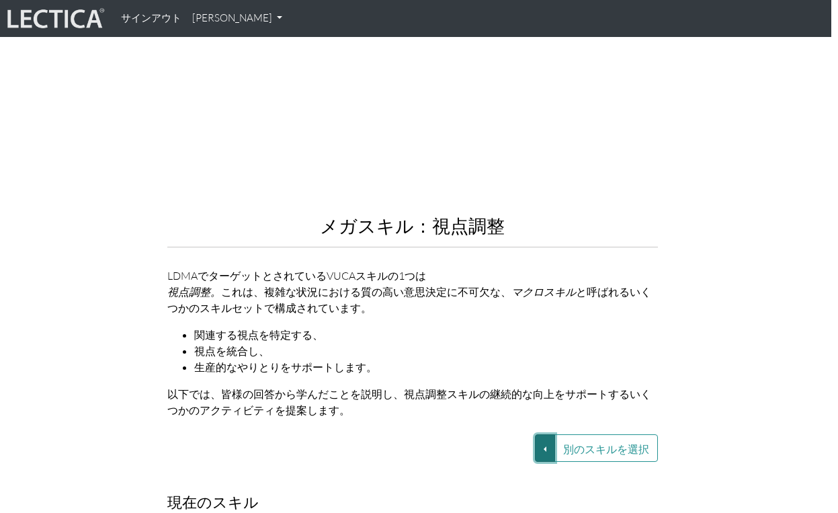
click at [545, 434] on button "別のスキルを選択" at bounding box center [545, 448] width 20 height 28
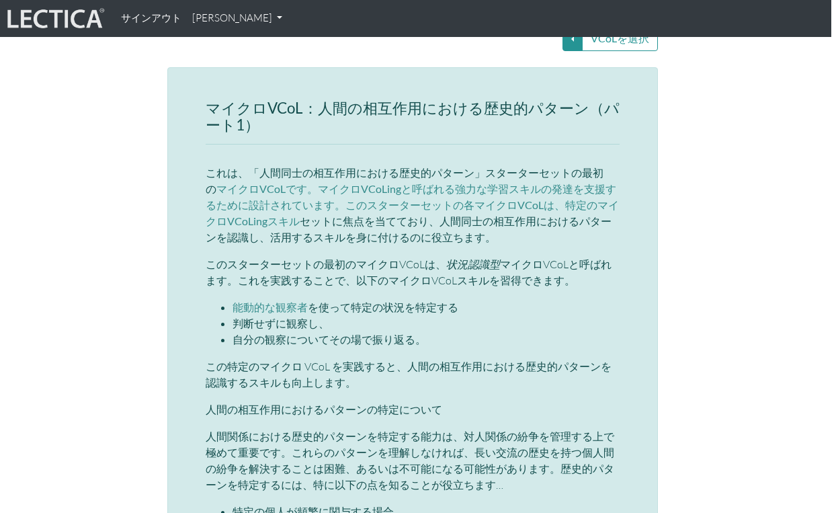
scroll to position [3020, 7]
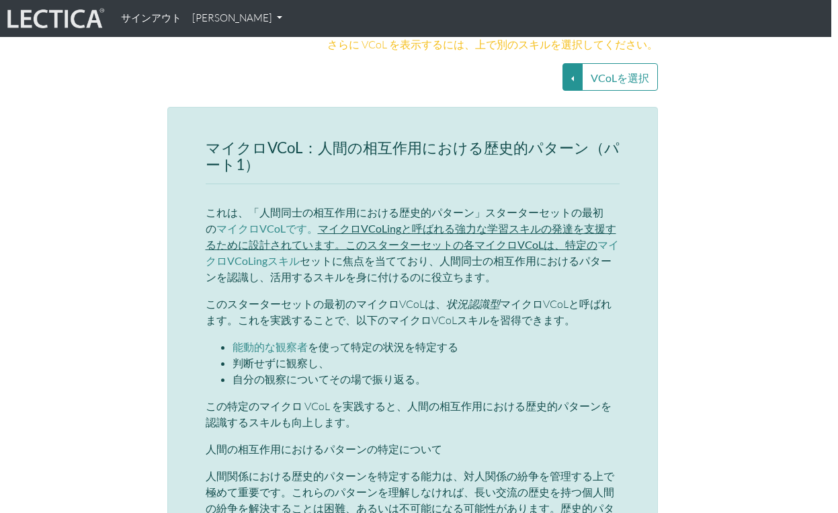
click at [518, 222] on font "マイクロVCoLingと呼ばれる強力な学習スキルの発達を支援するために設計されています。このスターターセットの各マイクロVCoLは、特定の" at bounding box center [411, 236] width 411 height 29
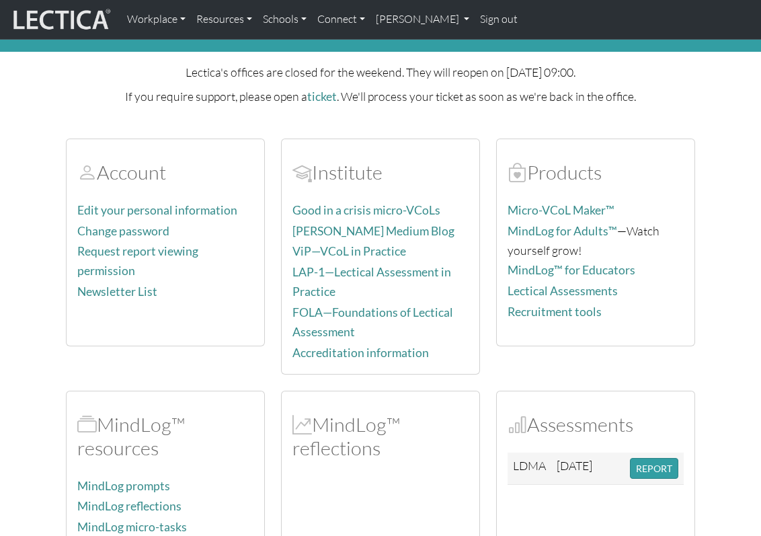
scroll to position [114, 0]
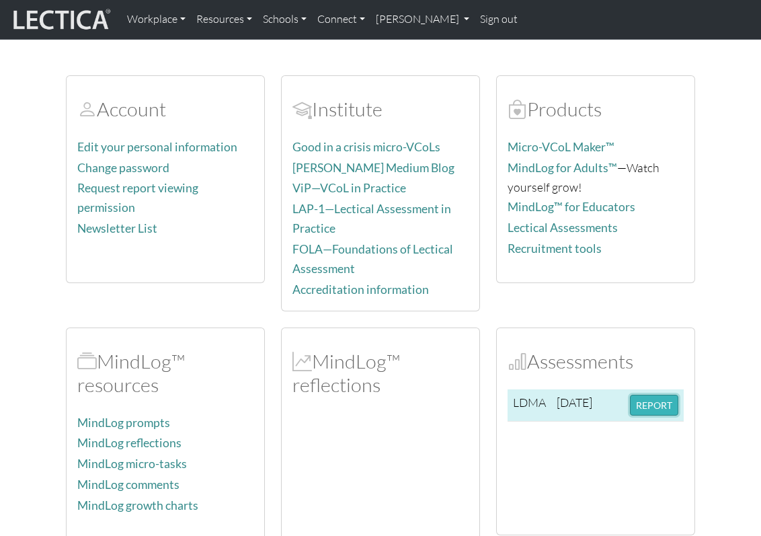
click at [642, 407] on button "REPORT" at bounding box center [654, 405] width 48 height 21
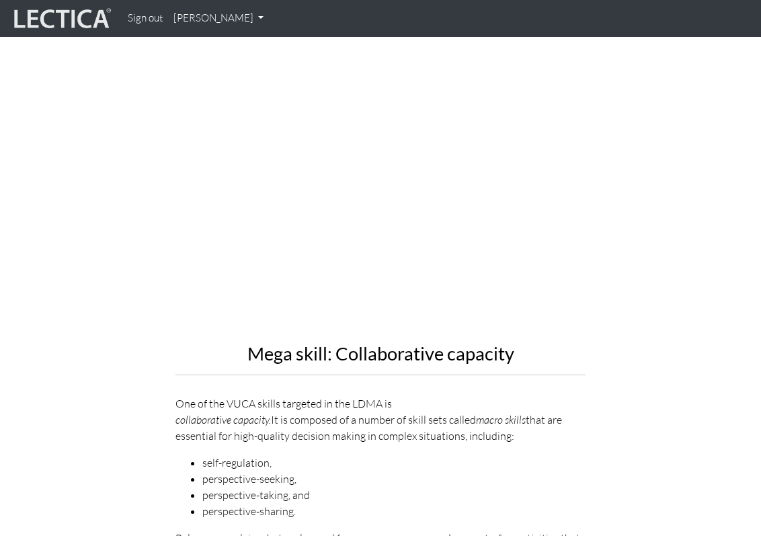
scroll to position [1506, 0]
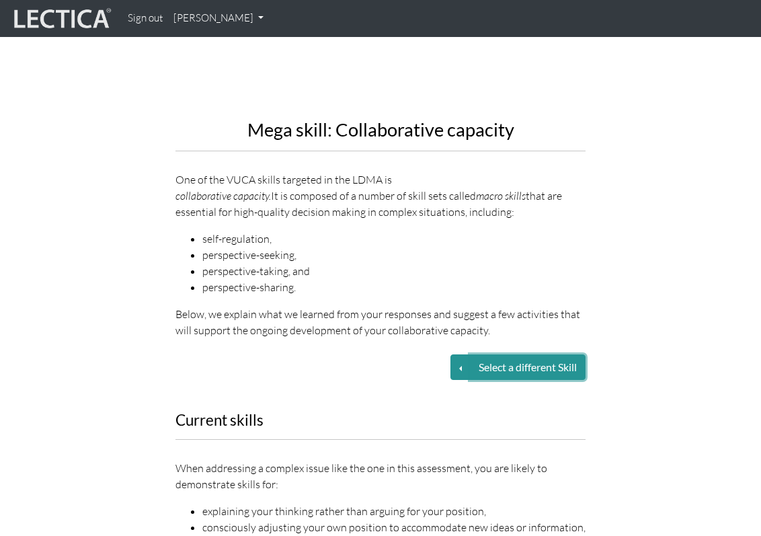
click at [477, 354] on button "Select a different Skill" at bounding box center [528, 367] width 116 height 26
click at [458, 354] on button "Select a different Skill" at bounding box center [460, 367] width 20 height 26
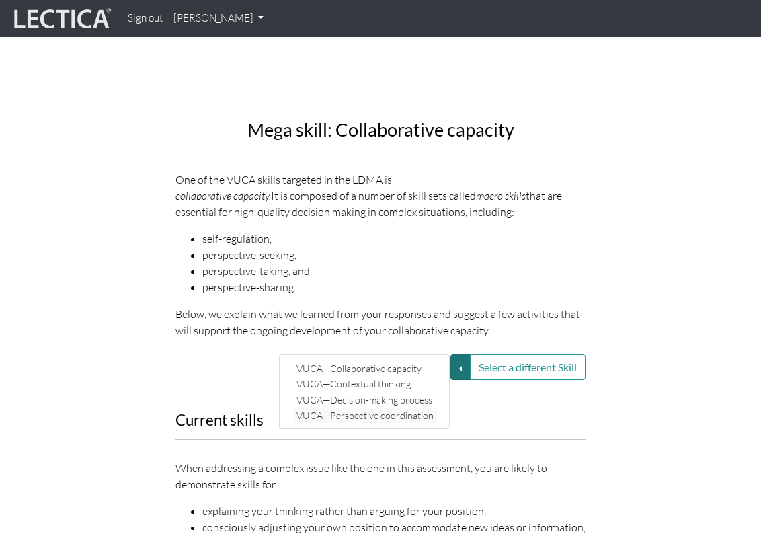
drag, startPoint x: 376, startPoint y: 343, endPoint x: 376, endPoint y: 378, distance: 35.6
click at [376, 378] on div "VUCA—Collaborative capacity VUCA—Contextual thinking VUCA—Decision-making proce…" at bounding box center [364, 391] width 171 height 75
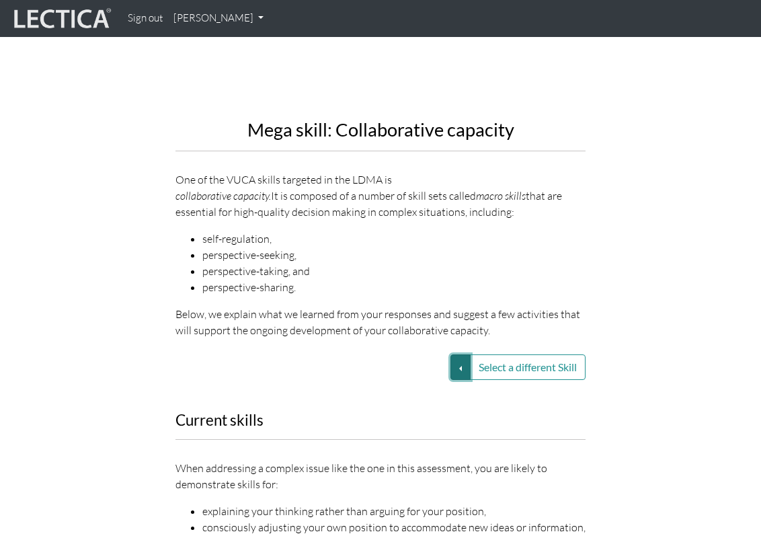
click at [452, 354] on button "Select a different Skill" at bounding box center [460, 367] width 20 height 26
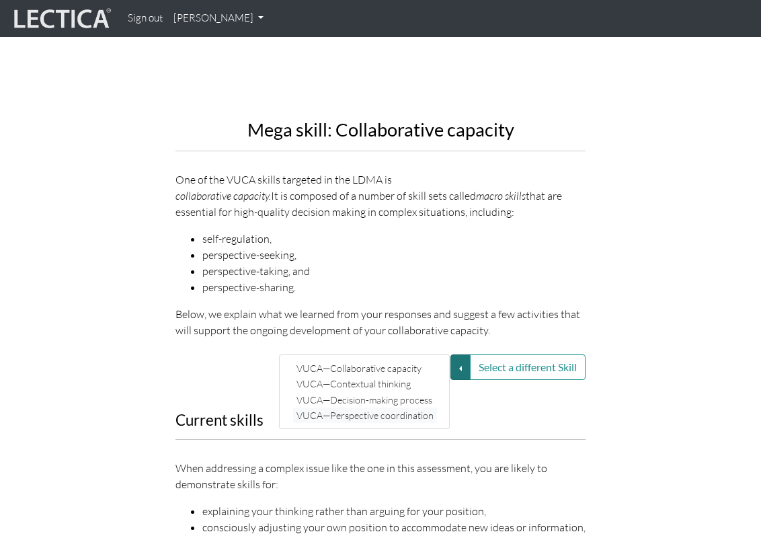
click at [380, 407] on link "VUCA—Perspective coordination" at bounding box center [365, 414] width 144 height 15
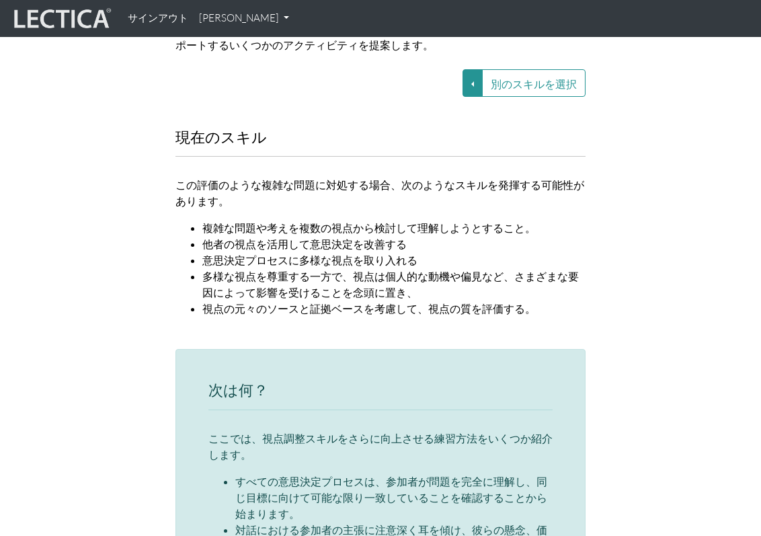
scroll to position [1811, 0]
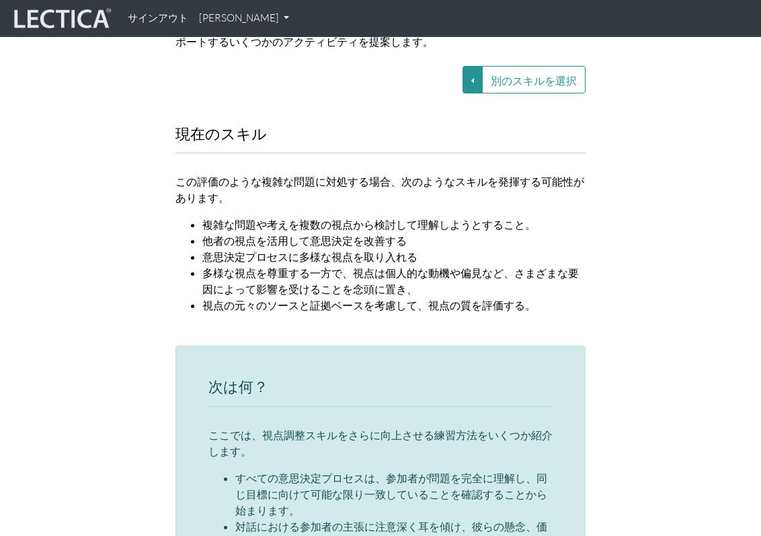
click at [259, 247] on li "他者の視点を活用して意思決定を改善する" at bounding box center [393, 241] width 383 height 16
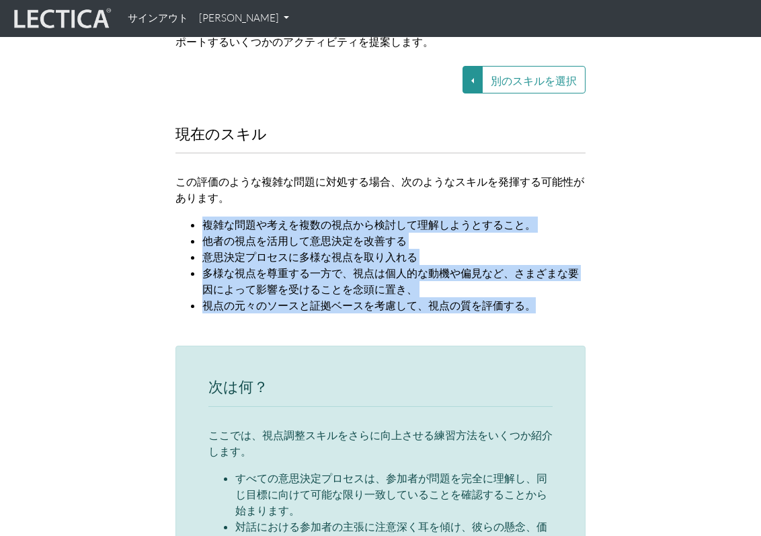
drag, startPoint x: 203, startPoint y: 223, endPoint x: 598, endPoint y: 307, distance: 403.4
click at [598, 307] on div "現在のスキル この評価のような複雑な問題に対処する場合、次のようなスキルを発揮する可能性があります。 複雑な問題や考えを複数の視点から検討して理解しようとする…" at bounding box center [380, 228] width 645 height 204
copy ul "複雑な問題や考えを複数の視点から検討して理解しようとすること。 他者の視点を活用して意思決定を改善する 意思決定プロセスに多様な視点を取り入れる 多様な視点を…"
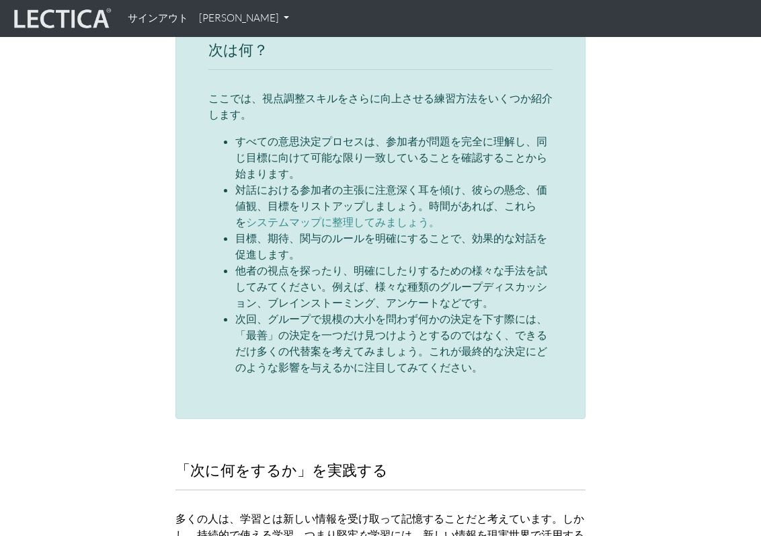
scroll to position [2150, 0]
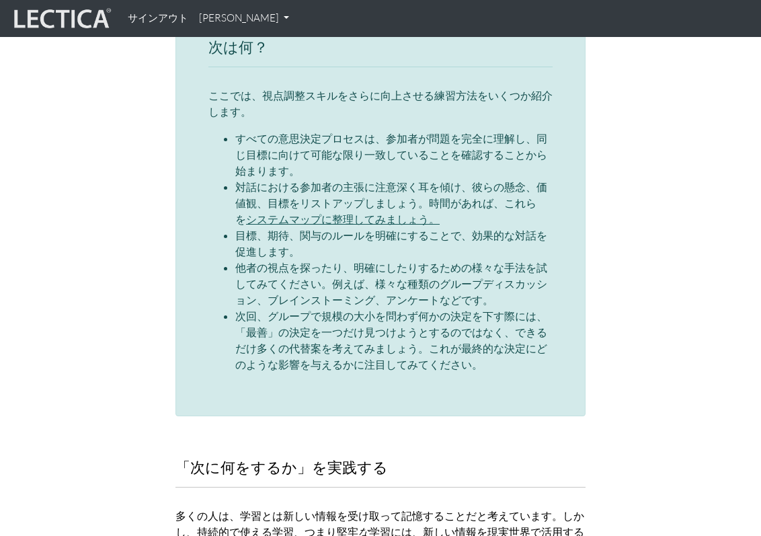
click at [297, 219] on font "システムマップに整理してみましょう。" at bounding box center [343, 218] width 194 height 13
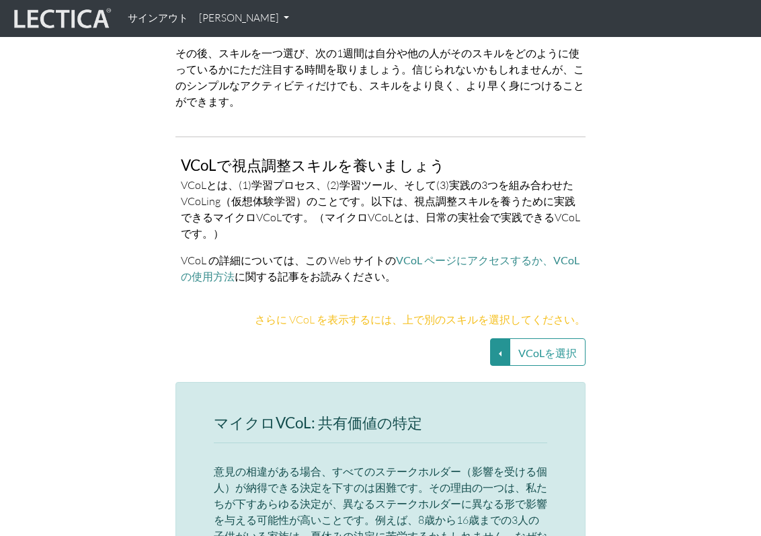
scroll to position [3192, 0]
